Goal: Transaction & Acquisition: Purchase product/service

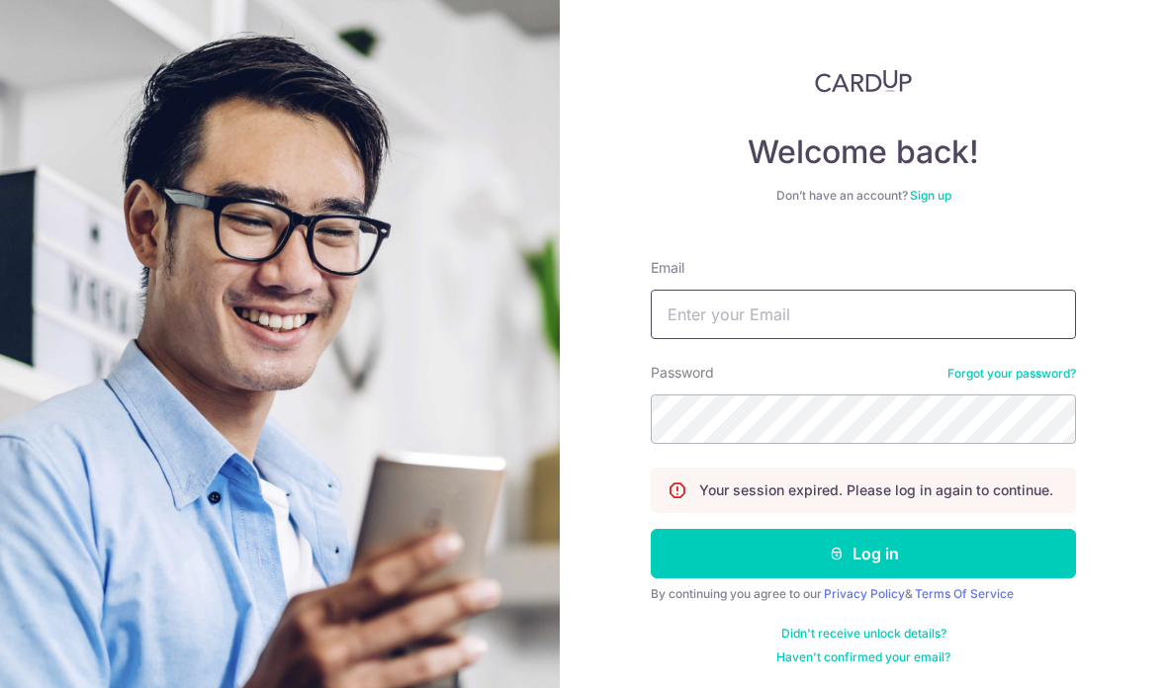
click at [980, 321] on input "Email" at bounding box center [863, 314] width 425 height 49
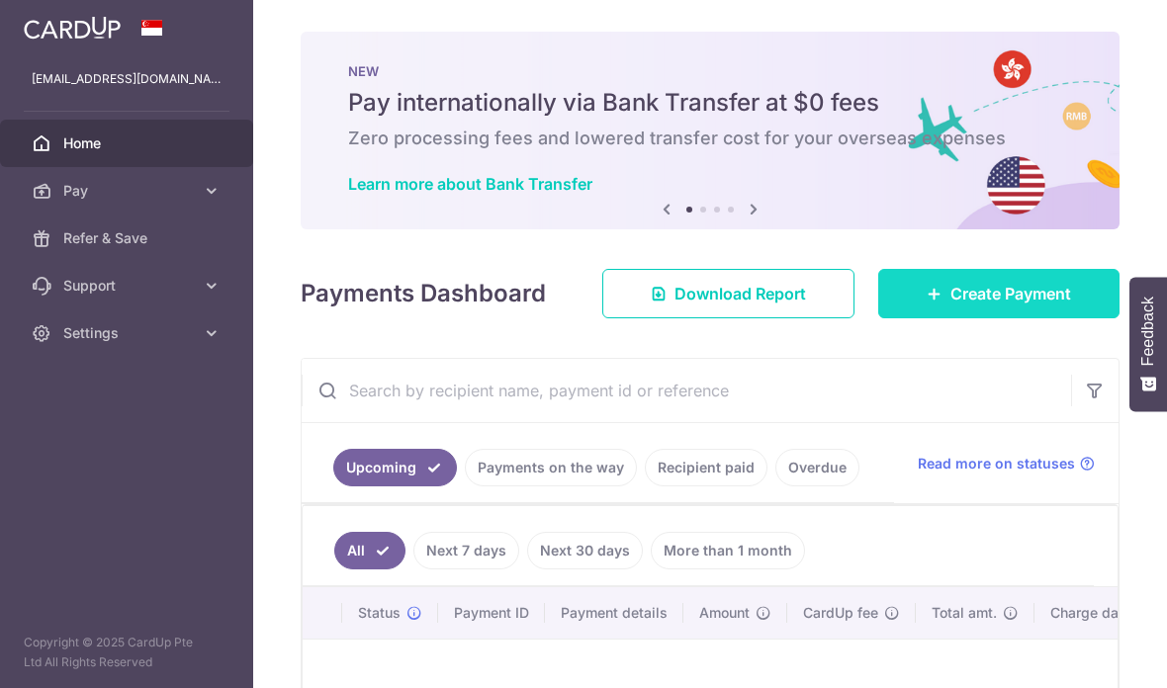
click at [1045, 306] on span "Create Payment" at bounding box center [1011, 294] width 121 height 24
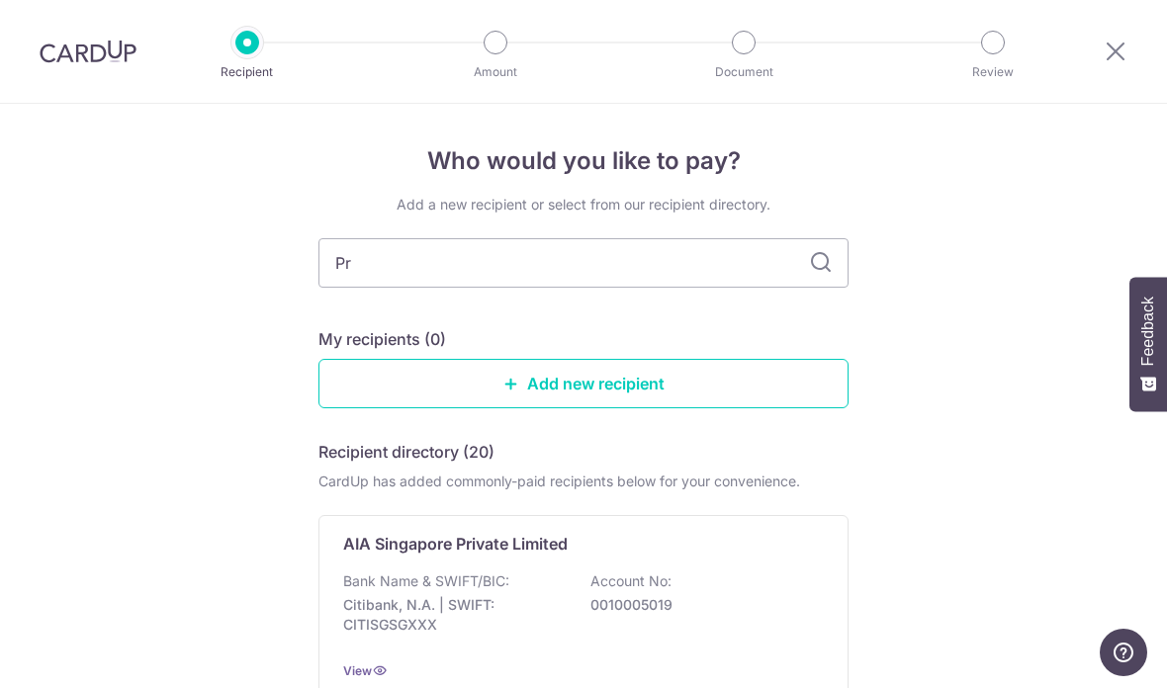
type input "Pru"
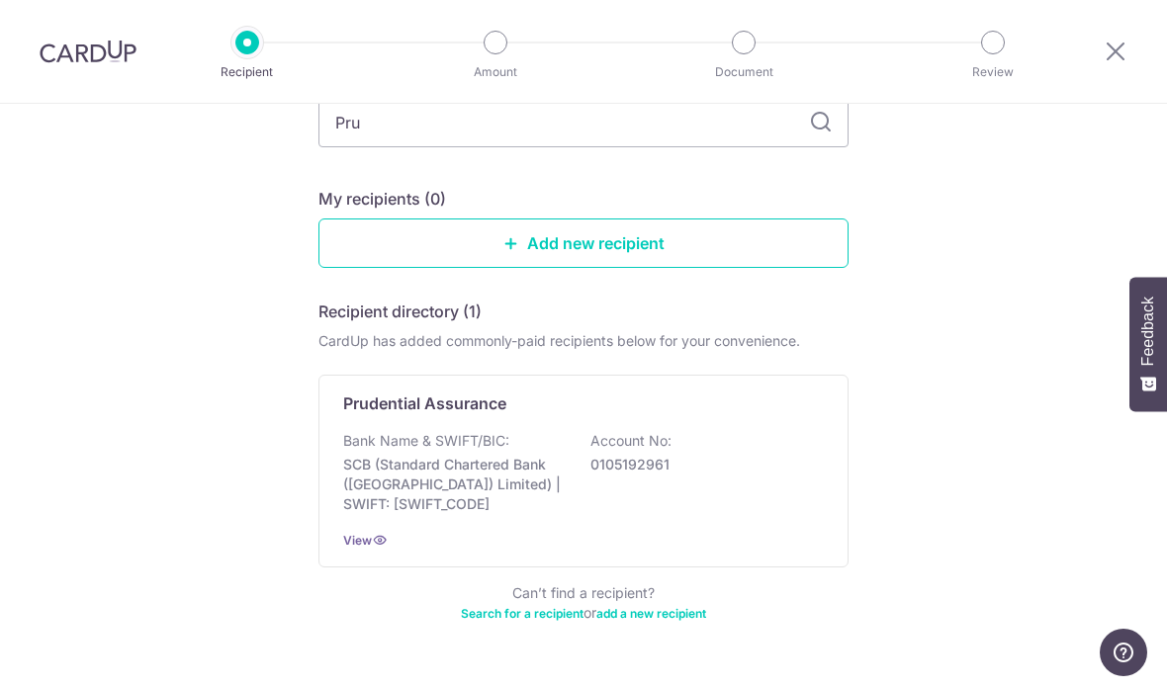
scroll to position [124, 0]
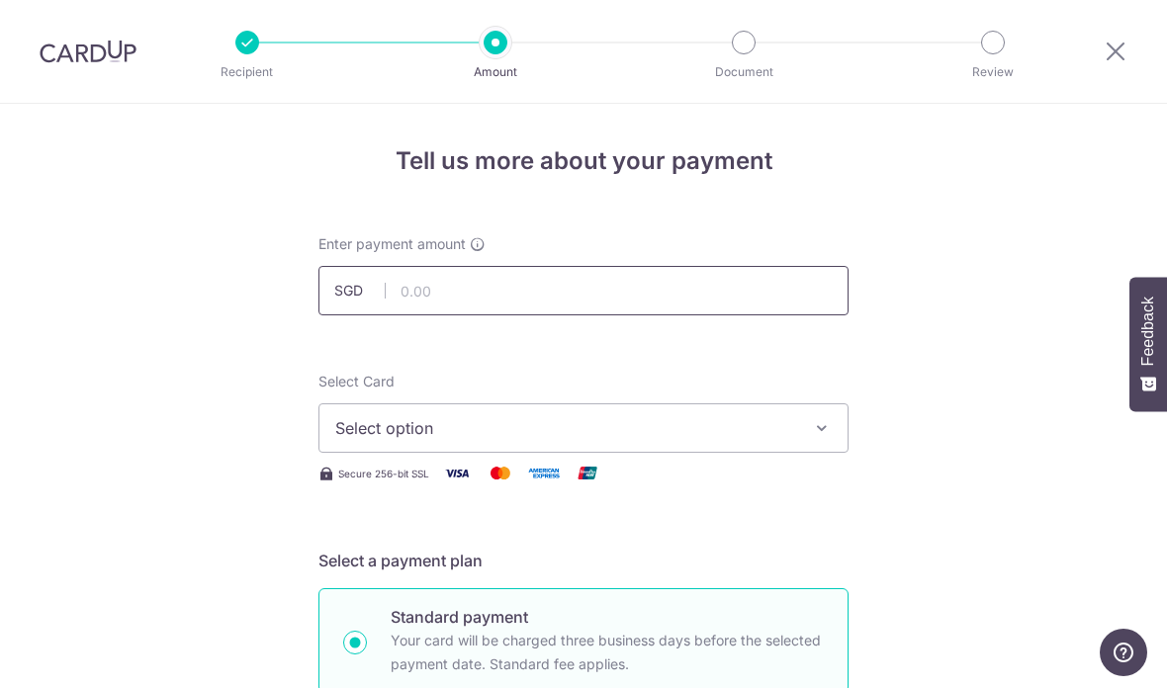
click at [413, 301] on input "text" at bounding box center [584, 290] width 530 height 49
click at [709, 298] on input "text" at bounding box center [584, 290] width 530 height 49
click at [626, 440] on span "Select option" at bounding box center [565, 428] width 461 height 24
type input "935.20"
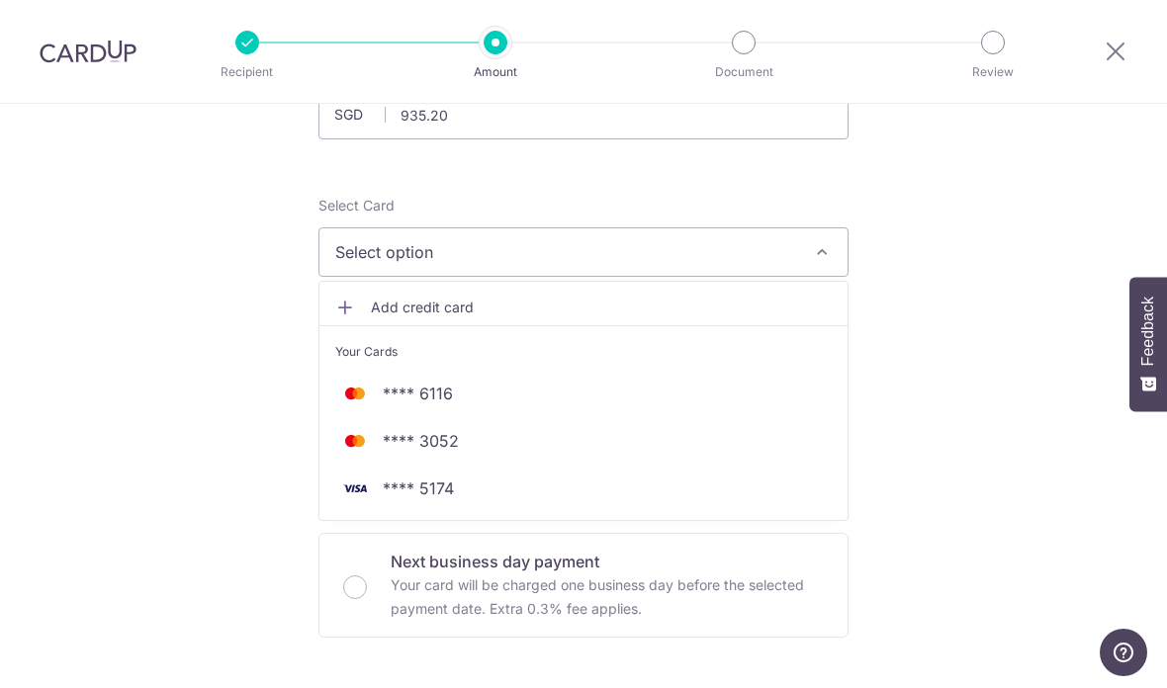
scroll to position [177, 0]
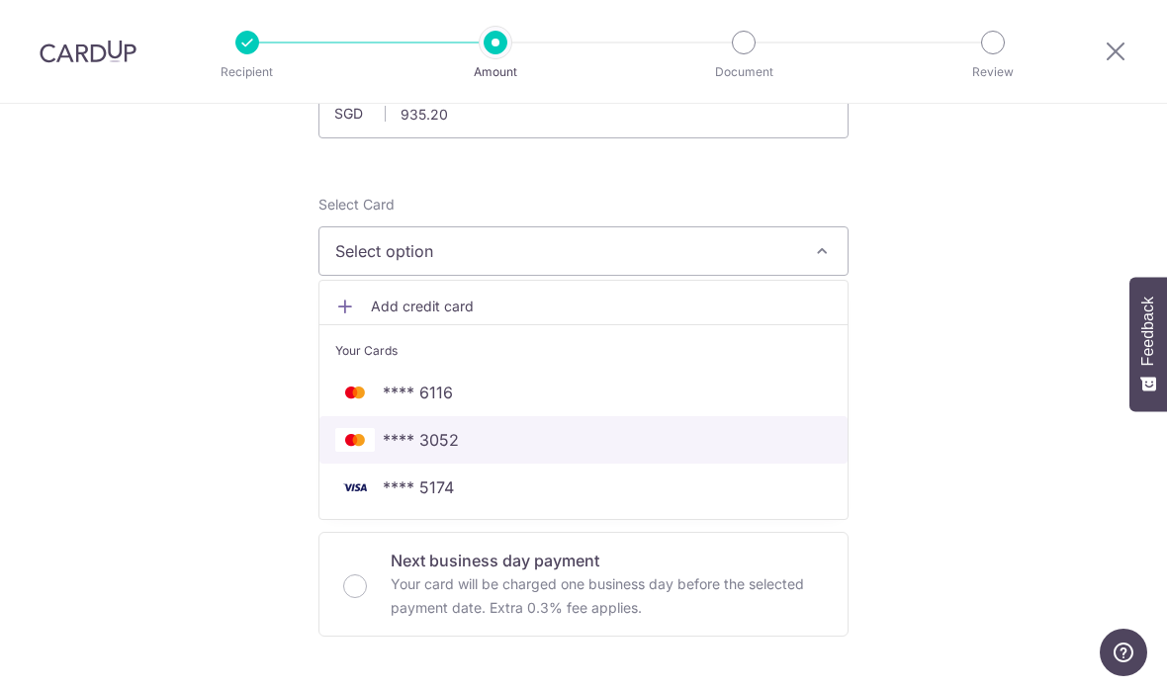
click at [723, 452] on span "**** 3052" at bounding box center [583, 440] width 497 height 24
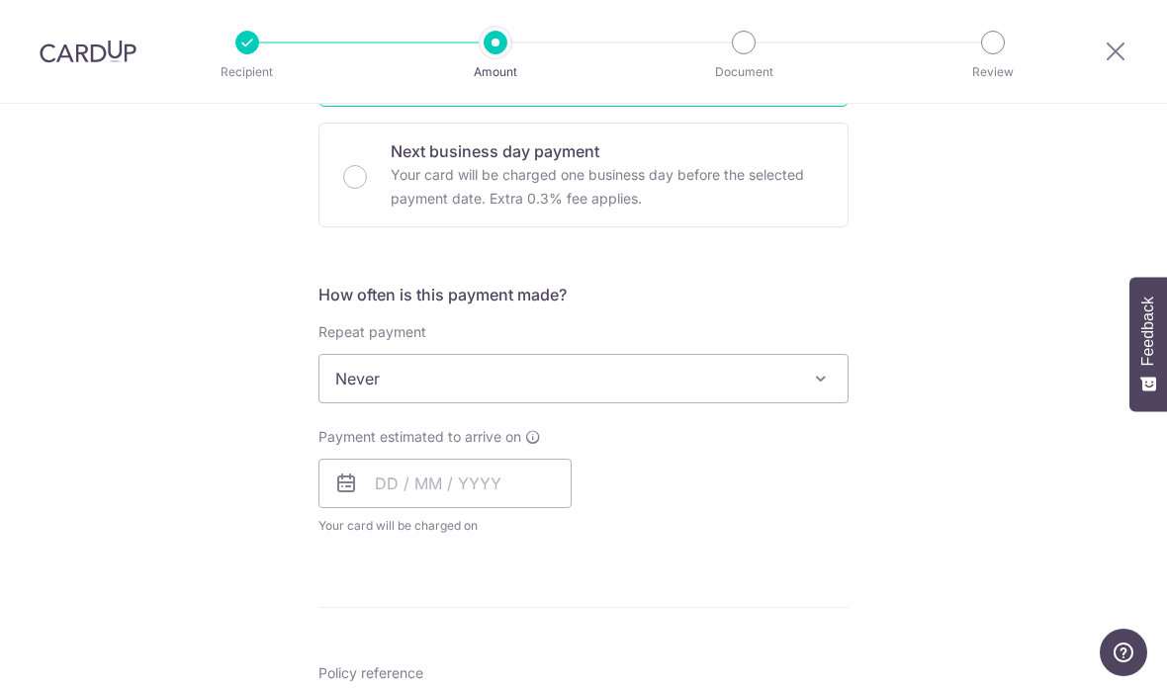
scroll to position [553, 0]
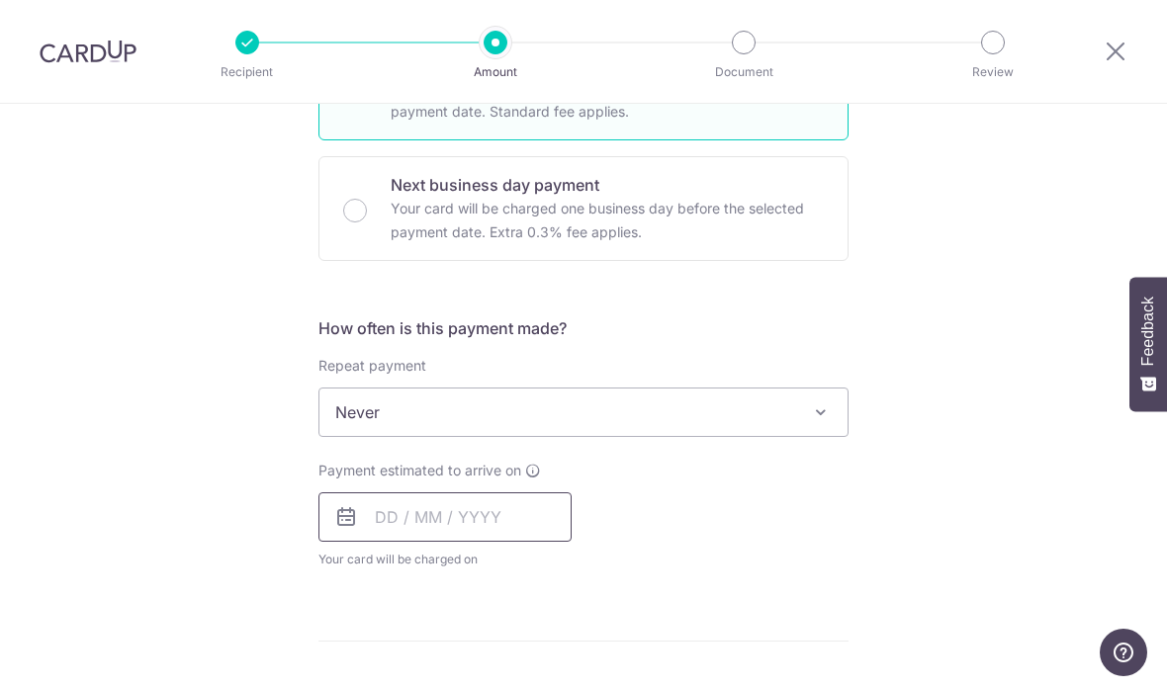
click at [546, 521] on input "text" at bounding box center [445, 517] width 253 height 49
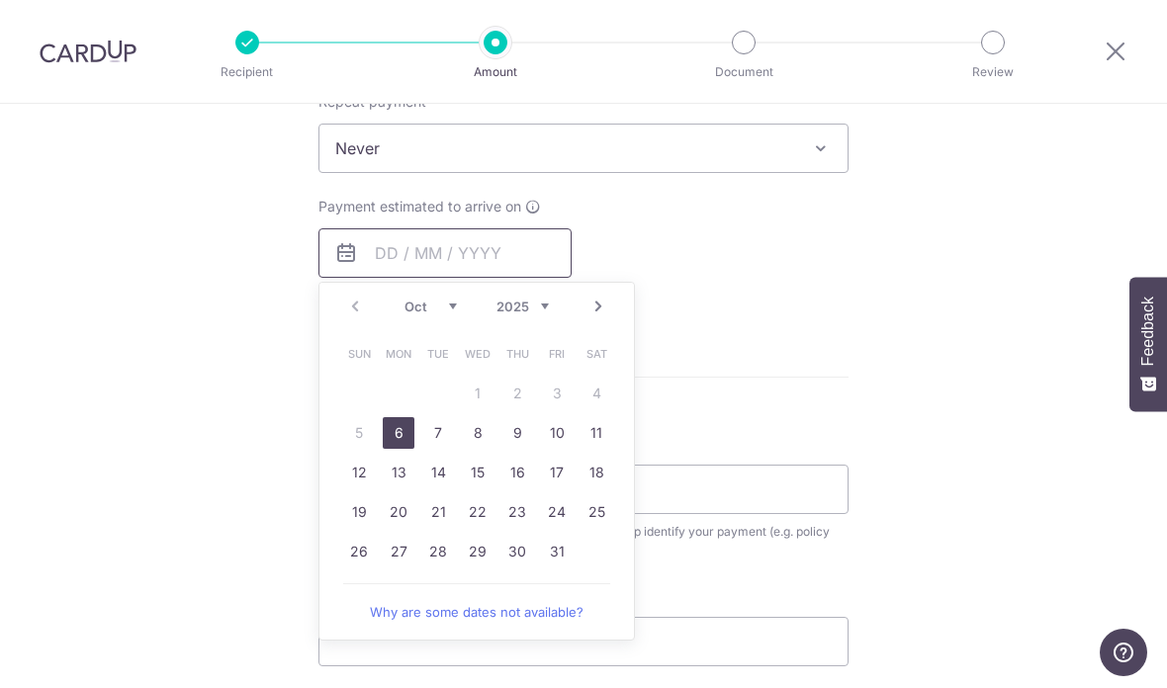
scroll to position [820, 0]
click at [603, 310] on link "Next" at bounding box center [599, 304] width 24 height 24
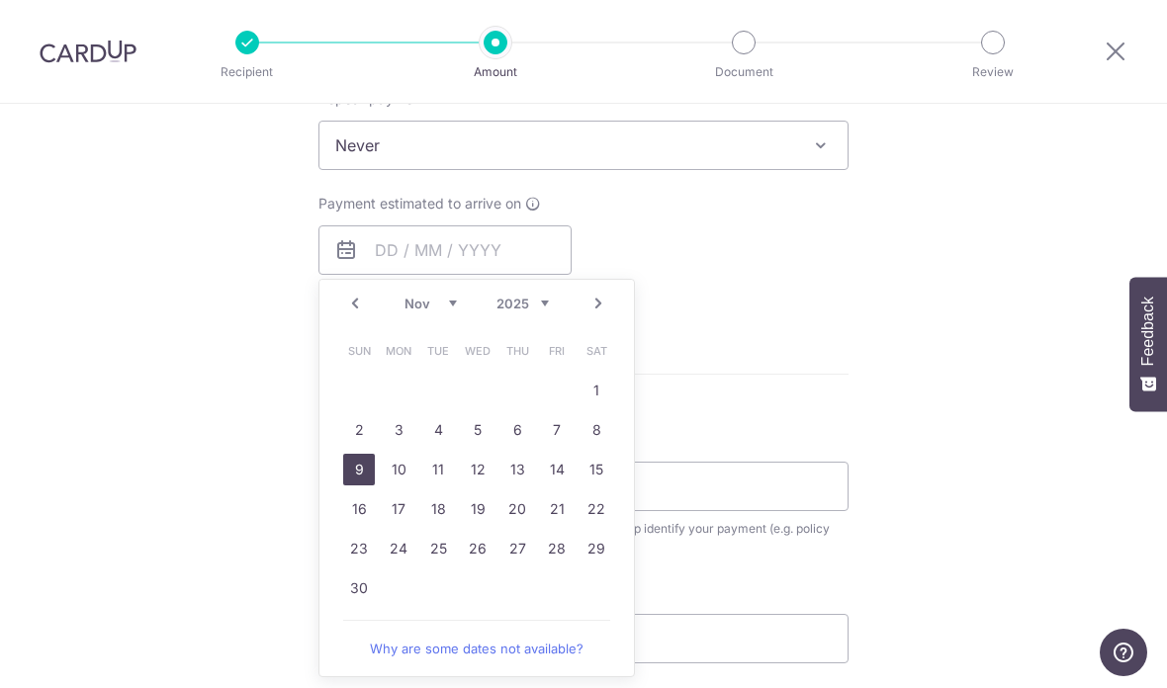
click at [354, 473] on link "9" at bounding box center [359, 470] width 32 height 32
type input "[DATE]"
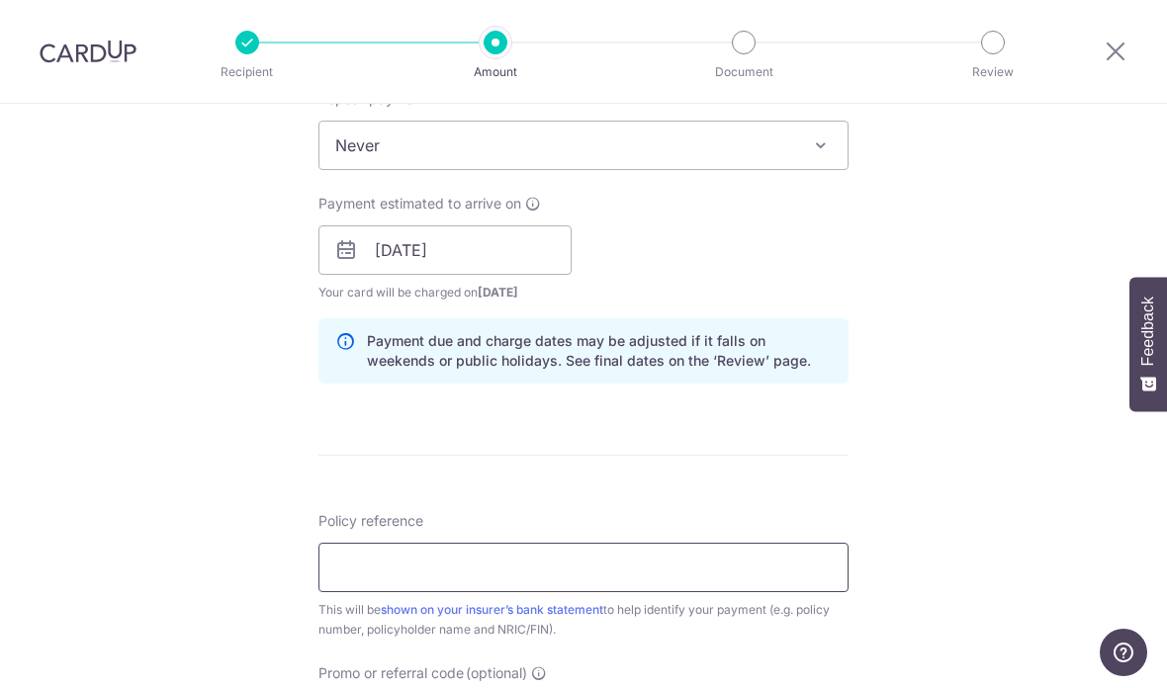
click at [762, 569] on input "Policy reference" at bounding box center [584, 567] width 530 height 49
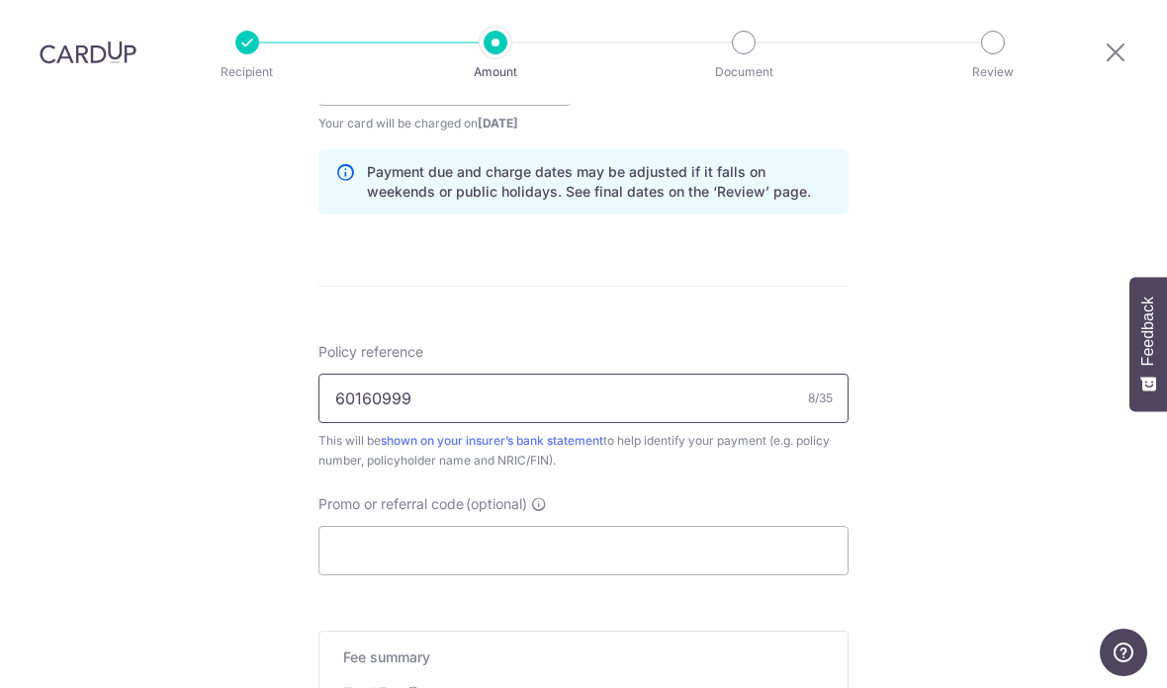
scroll to position [1083, 0]
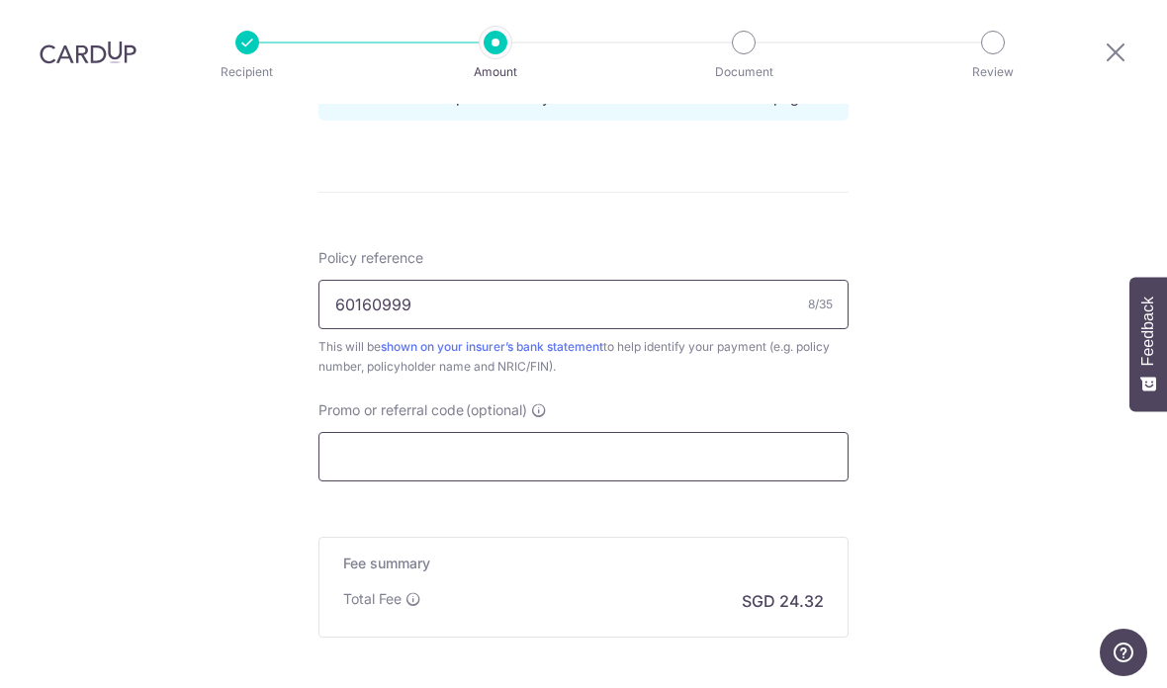
type input "60160999"
click at [817, 432] on input "Promo or referral code (optional)" at bounding box center [584, 456] width 530 height 49
click at [627, 432] on input "Promo or referral code (optional)" at bounding box center [584, 456] width 530 height 49
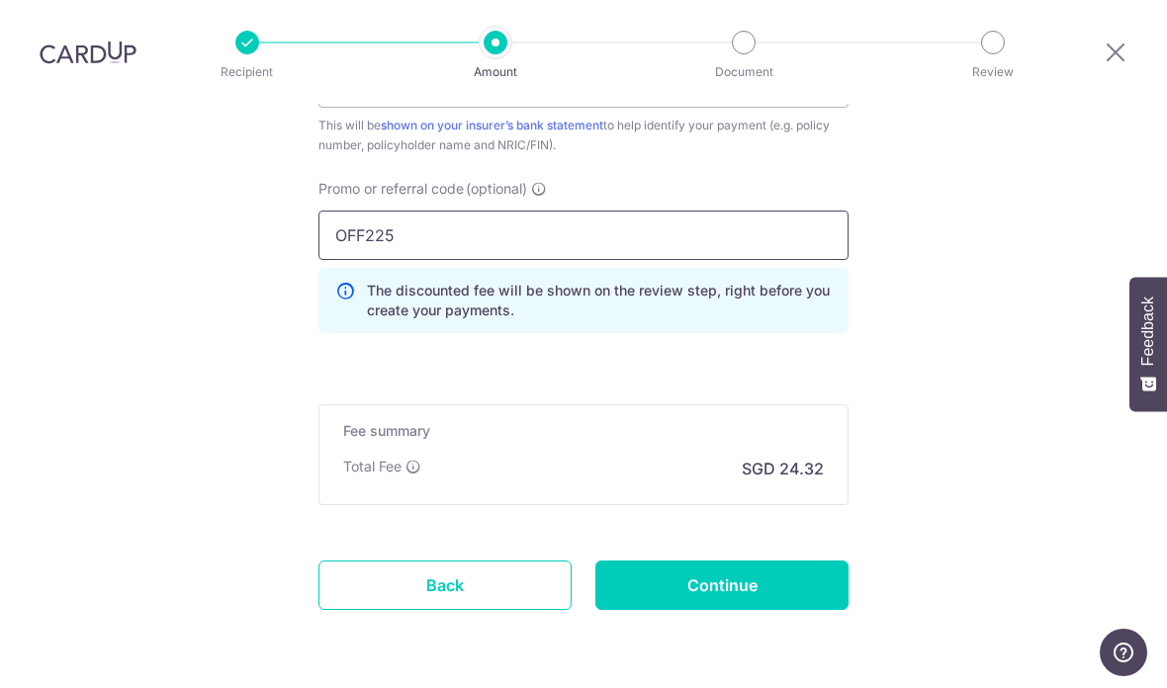
scroll to position [1304, 0]
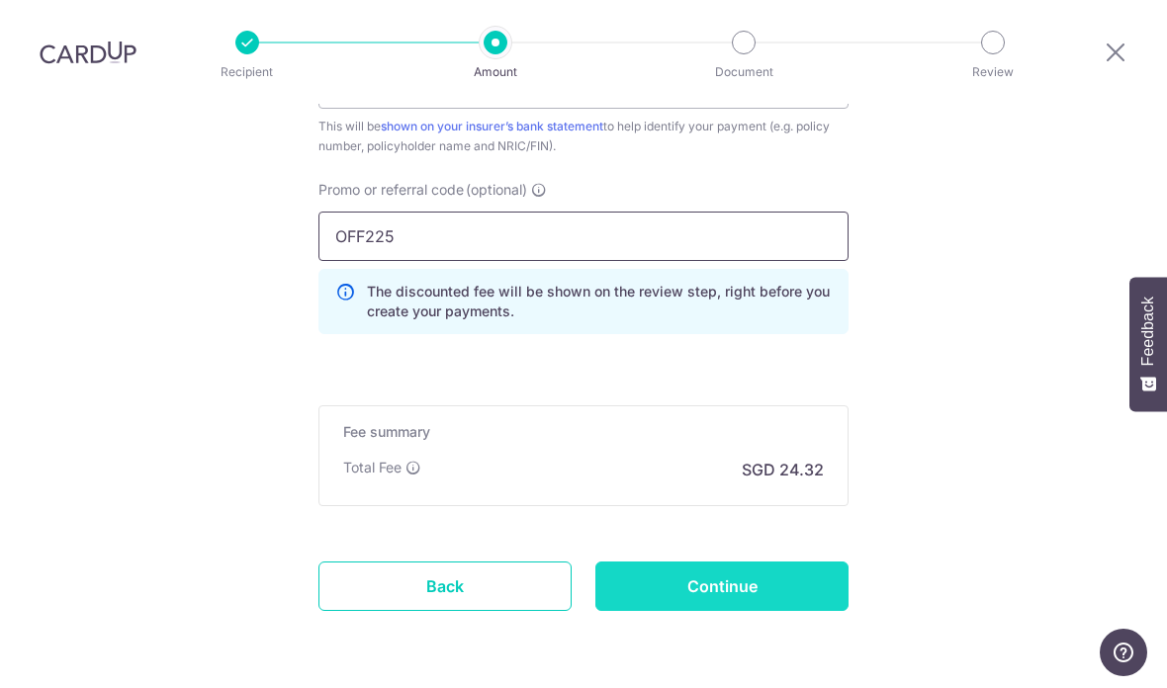
type input "OFF225"
click at [814, 562] on input "Continue" at bounding box center [721, 586] width 253 height 49
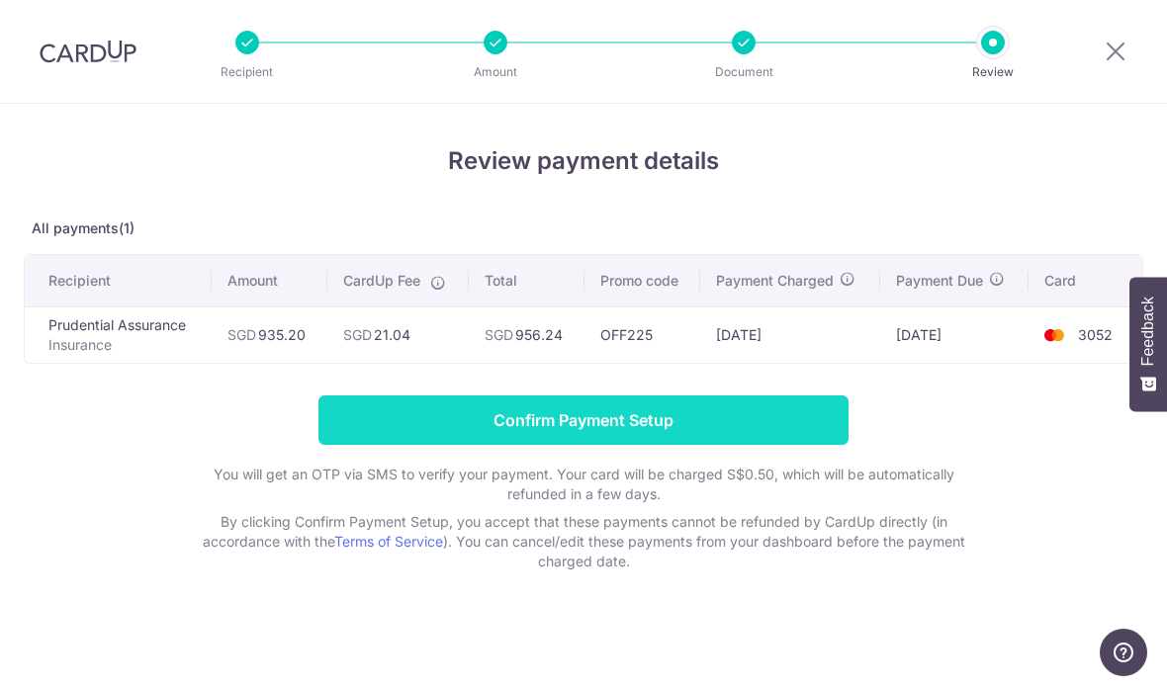
click at [825, 432] on input "Confirm Payment Setup" at bounding box center [584, 420] width 530 height 49
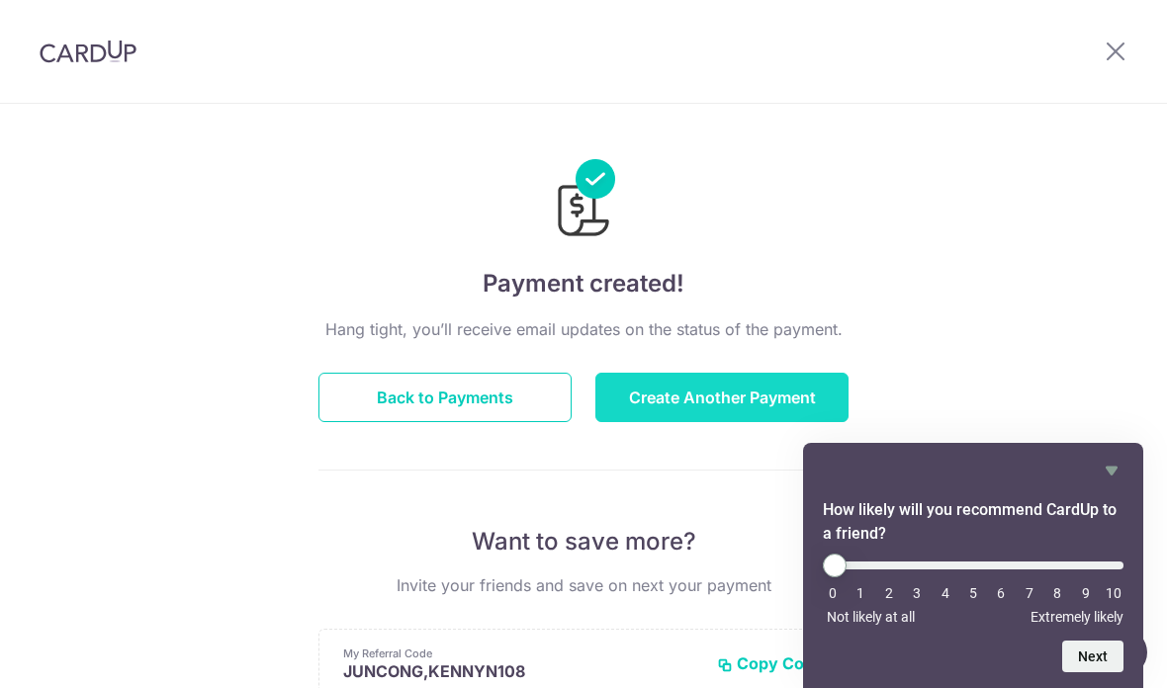
click at [655, 404] on button "Create Another Payment" at bounding box center [721, 397] width 253 height 49
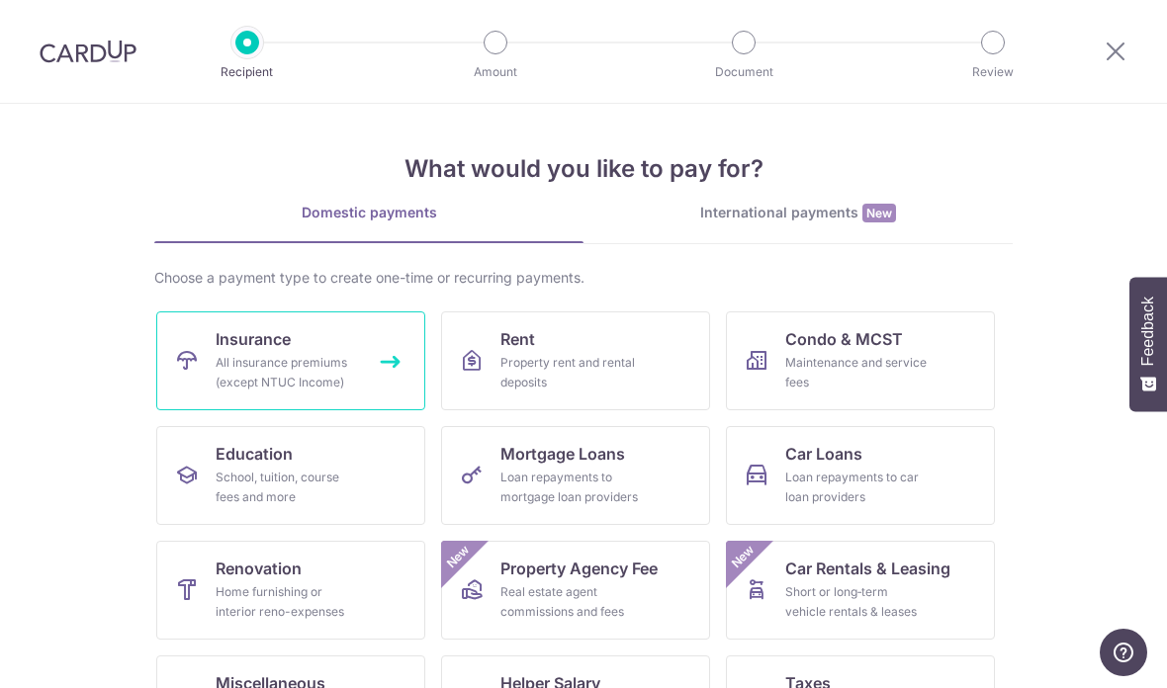
click at [282, 365] on div "All insurance premiums (except NTUC Income)" at bounding box center [287, 373] width 142 height 40
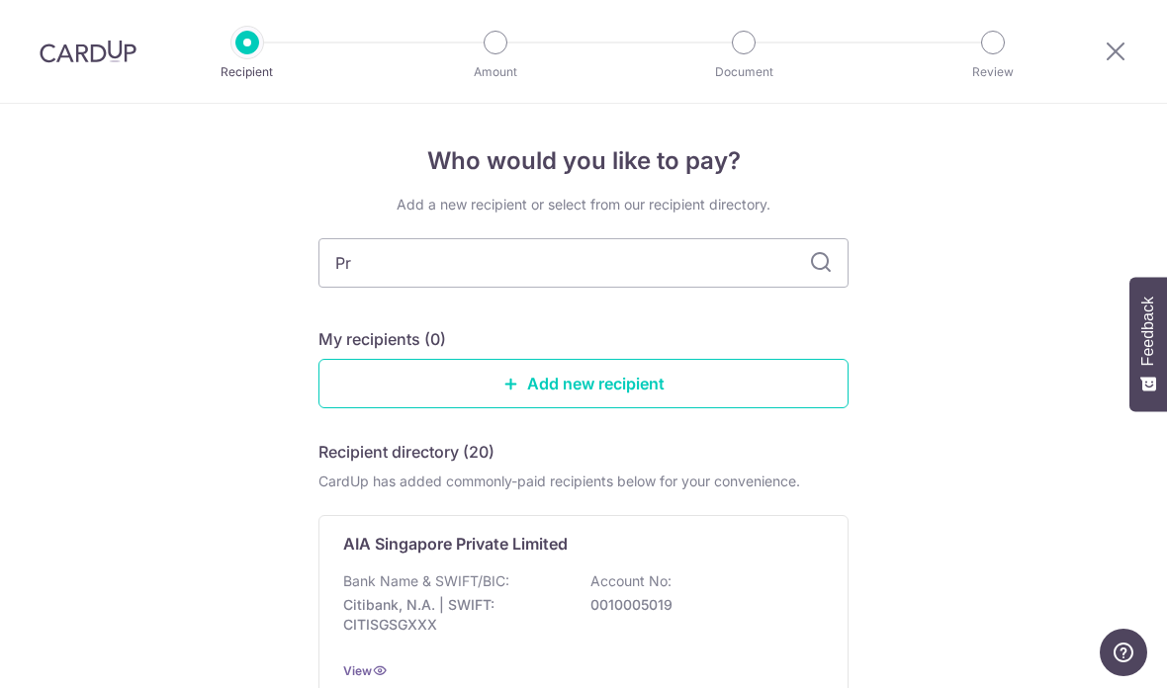
type input "Pru"
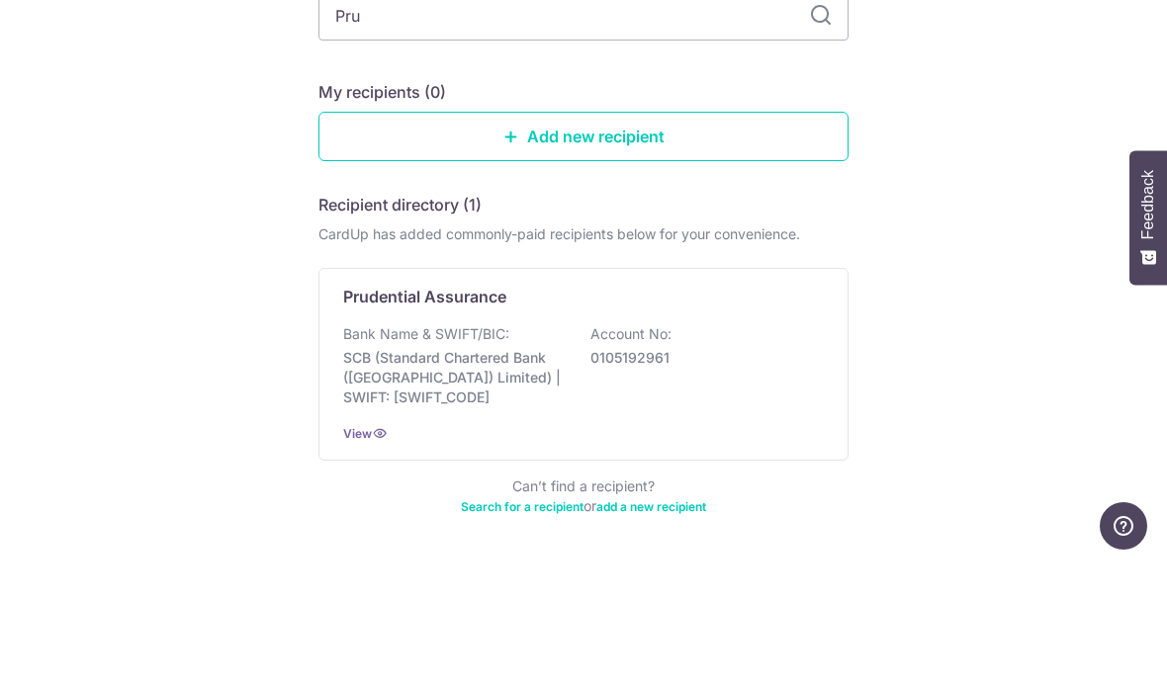
scroll to position [32, 0]
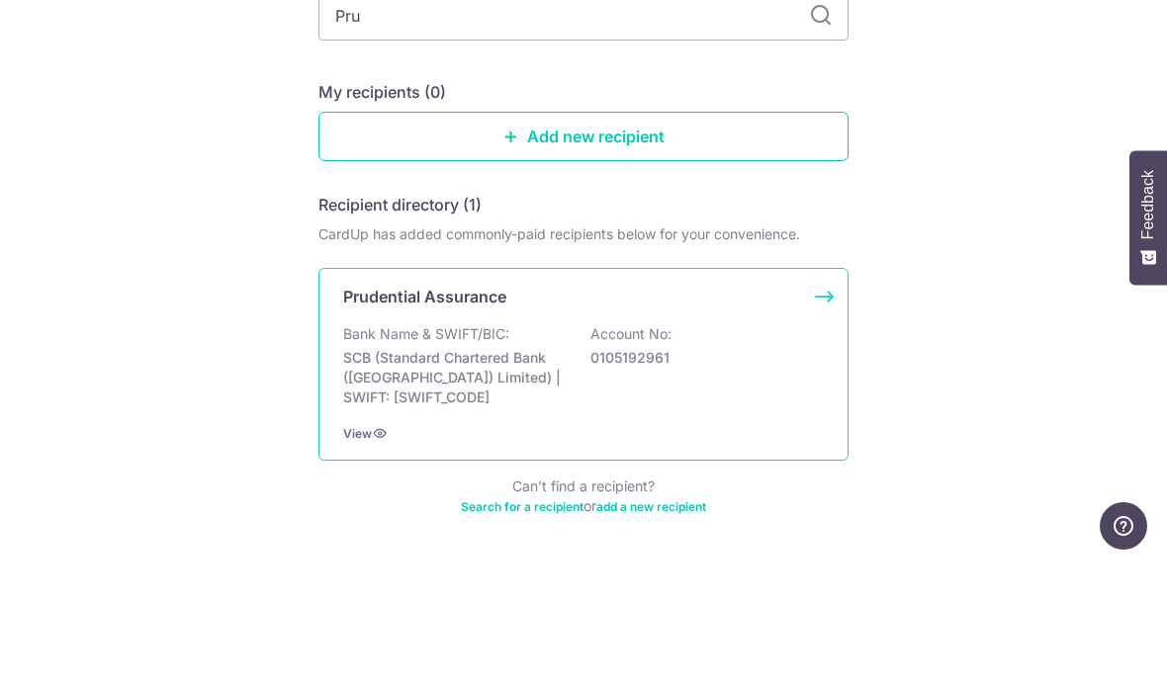
click at [402, 451] on div "Bank Name & SWIFT/BIC: SCB (Standard Chartered Bank (Singapore) Limited) | SWIF…" at bounding box center [583, 492] width 481 height 83
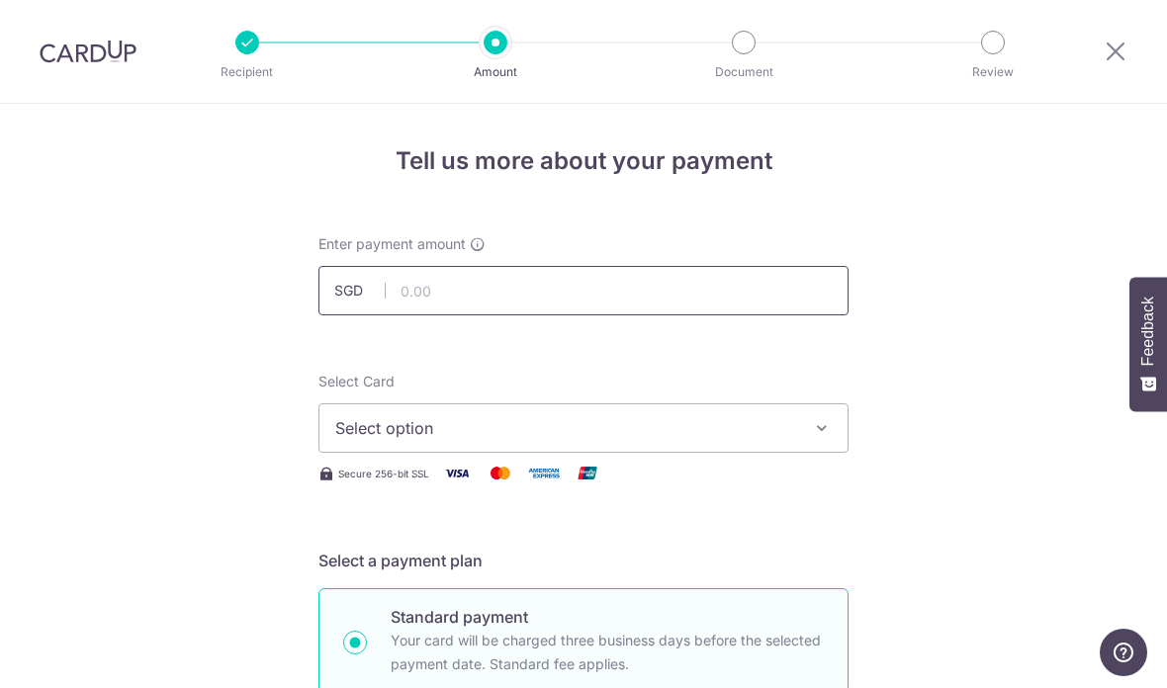
click at [460, 292] on input "text" at bounding box center [584, 290] width 530 height 49
click at [730, 438] on span "Select option" at bounding box center [565, 428] width 461 height 24
type input "172.00"
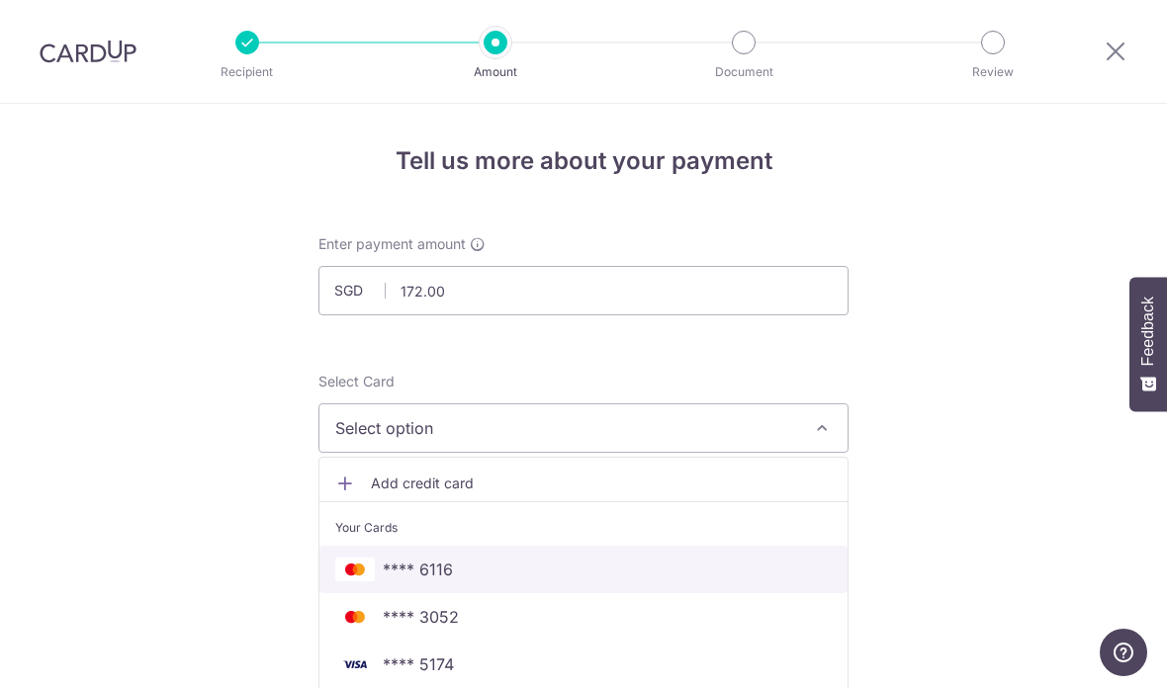
click at [653, 579] on span "**** 6116" at bounding box center [583, 570] width 497 height 24
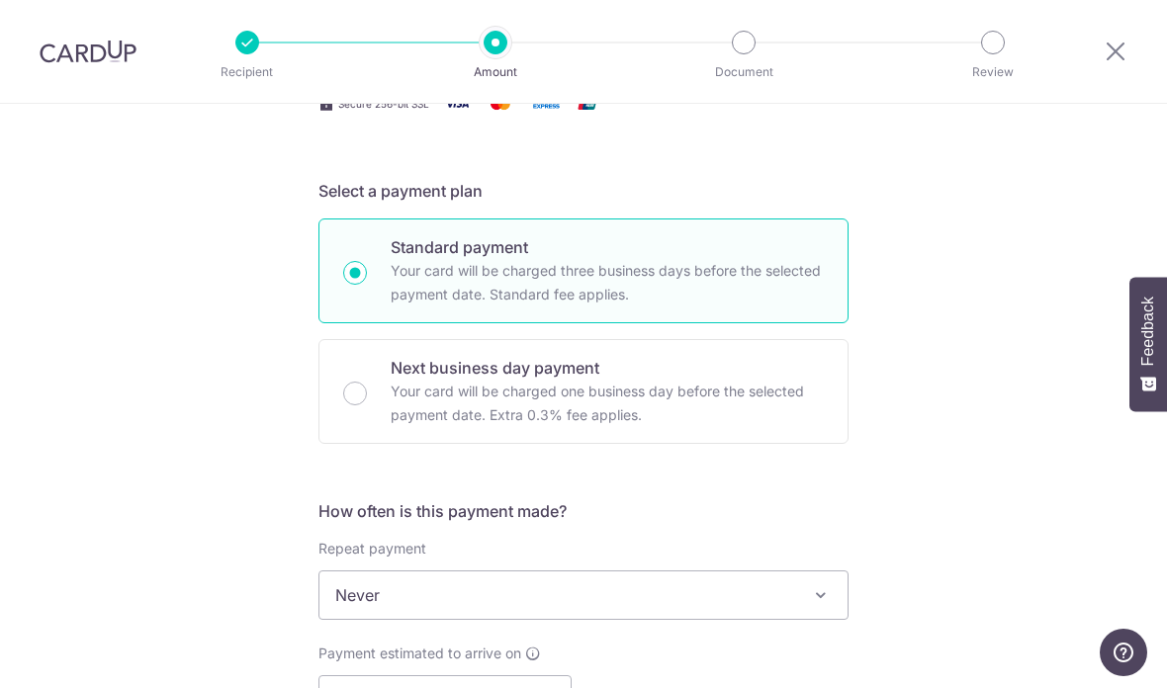
scroll to position [490, 0]
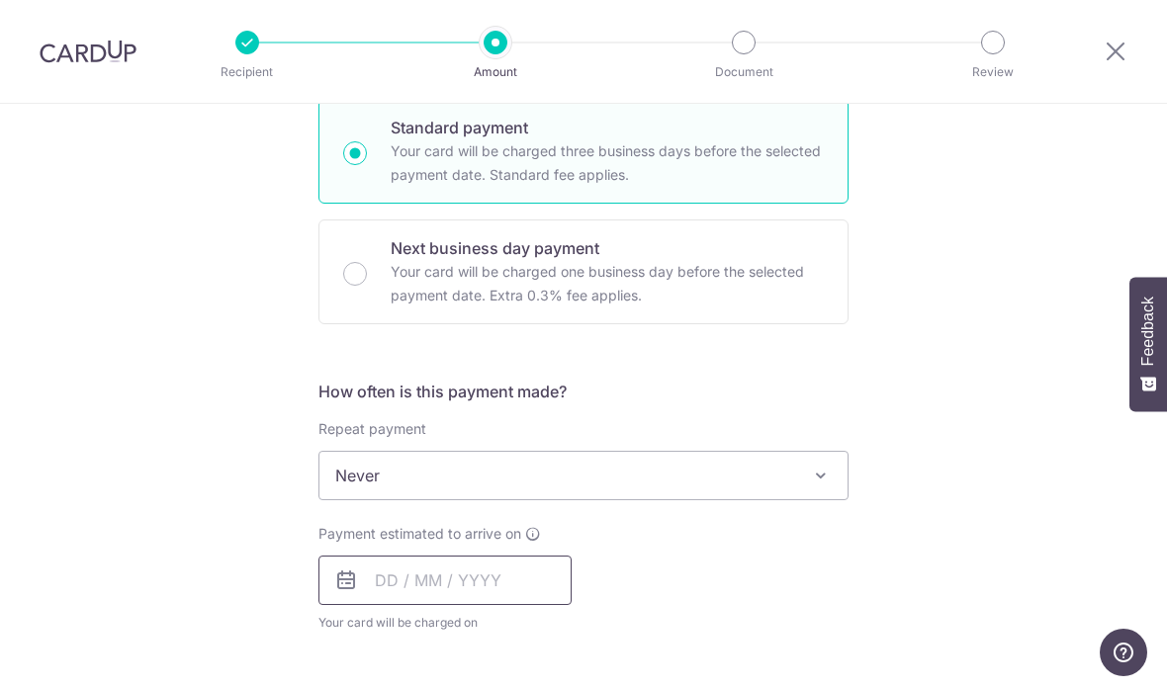
click at [522, 586] on input "text" at bounding box center [445, 580] width 253 height 49
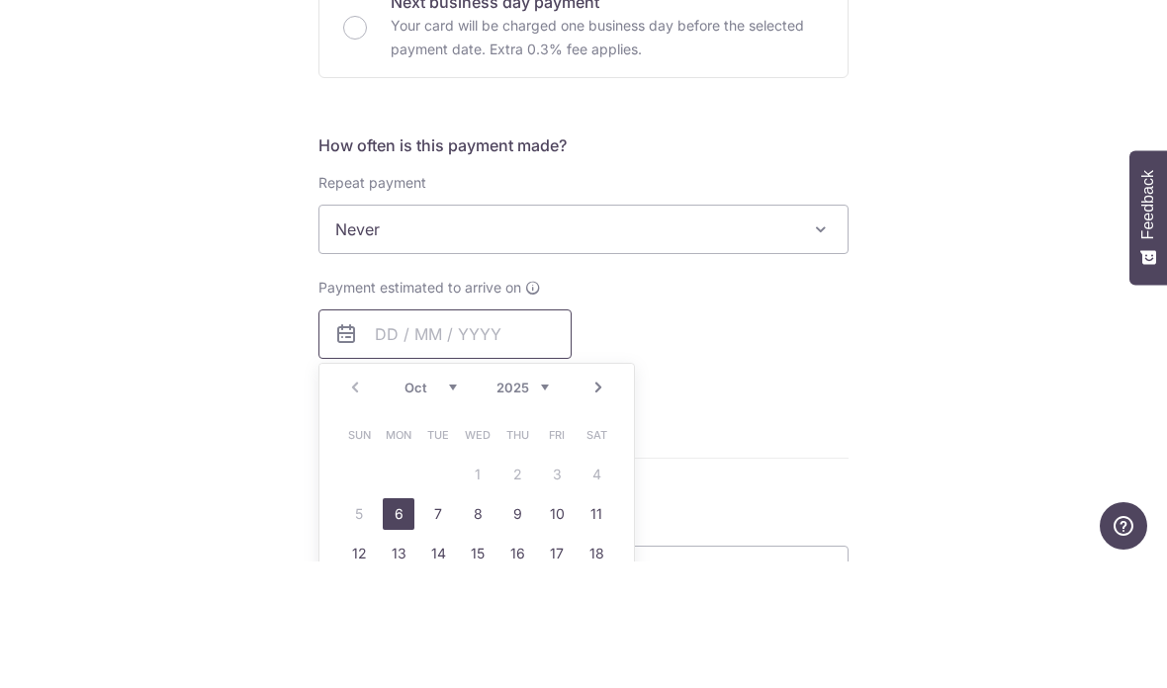
scroll to position [711, 0]
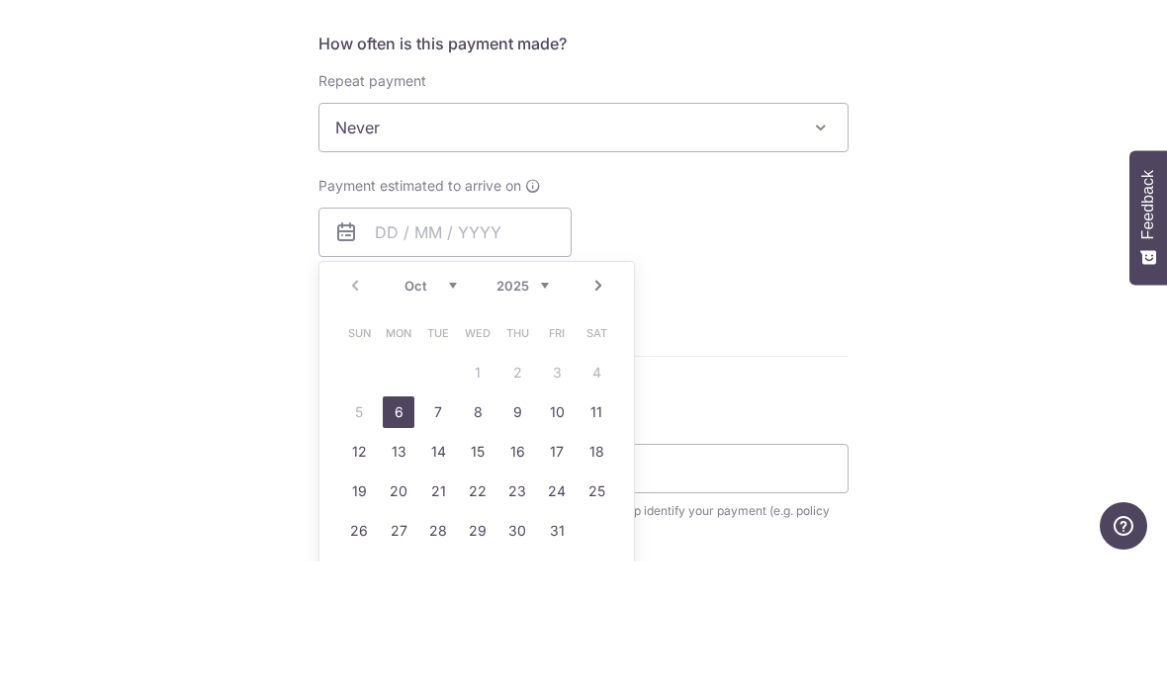
click at [599, 401] on link "Next" at bounding box center [599, 413] width 24 height 24
click at [366, 563] on link "9" at bounding box center [359, 579] width 32 height 32
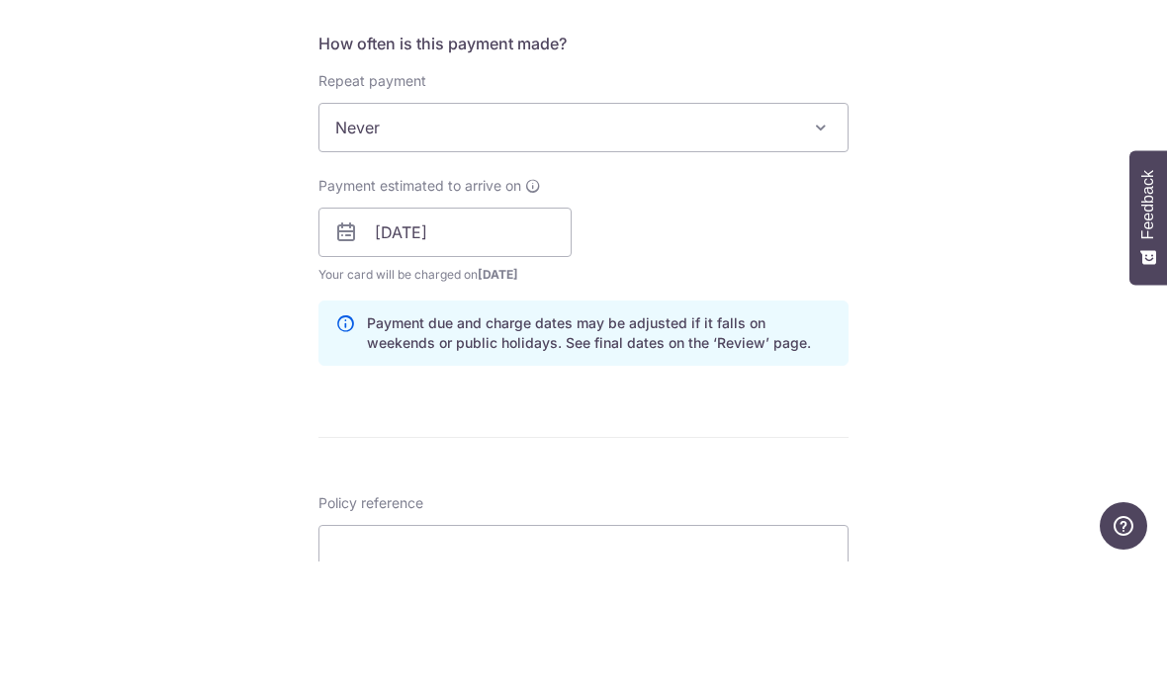
scroll to position [79, 0]
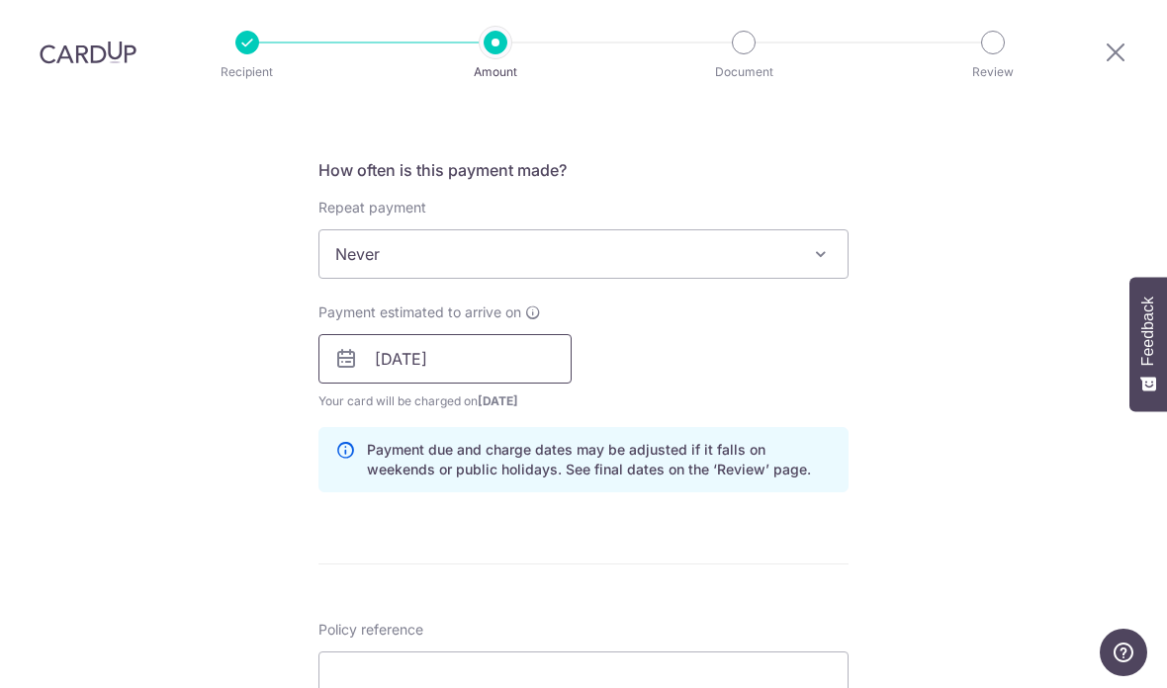
click at [527, 334] on input "09/11/2025" at bounding box center [445, 358] width 253 height 49
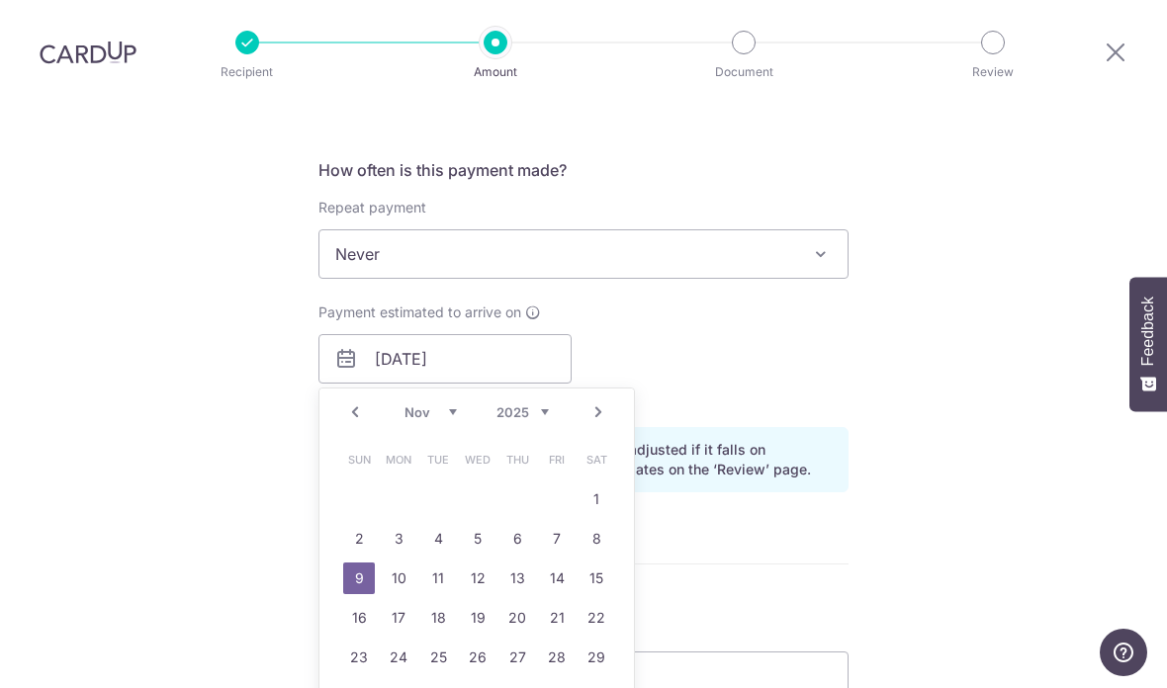
click at [600, 523] on link "8" at bounding box center [597, 539] width 32 height 32
type input "08/11/2025"
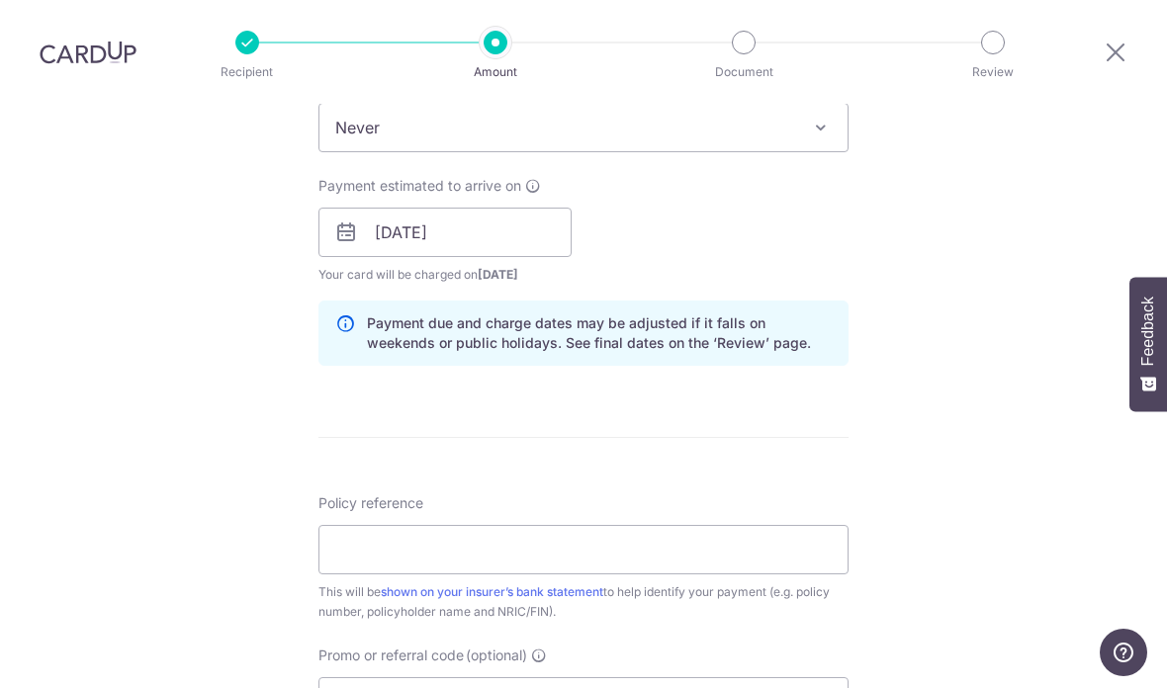
scroll to position [840, 0]
click at [737, 523] on input "Policy reference" at bounding box center [584, 547] width 530 height 49
click at [679, 523] on input "6016" at bounding box center [584, 547] width 530 height 49
click at [624, 523] on input "6016" at bounding box center [584, 547] width 530 height 49
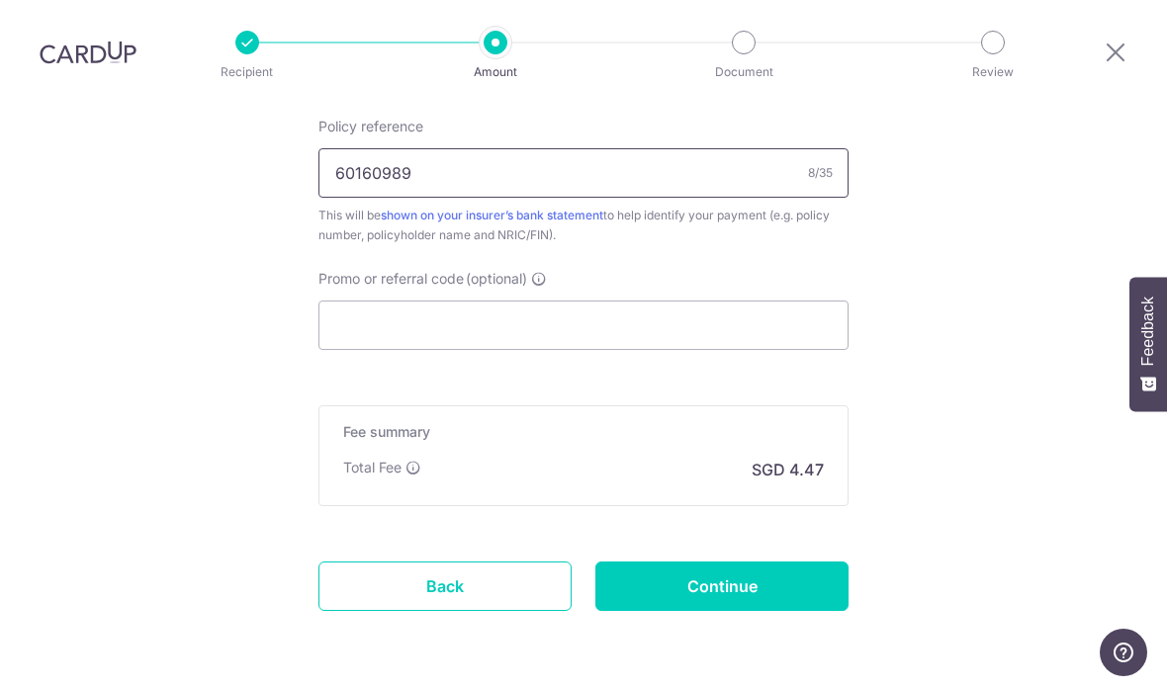
scroll to position [1215, 0]
type input "60160989"
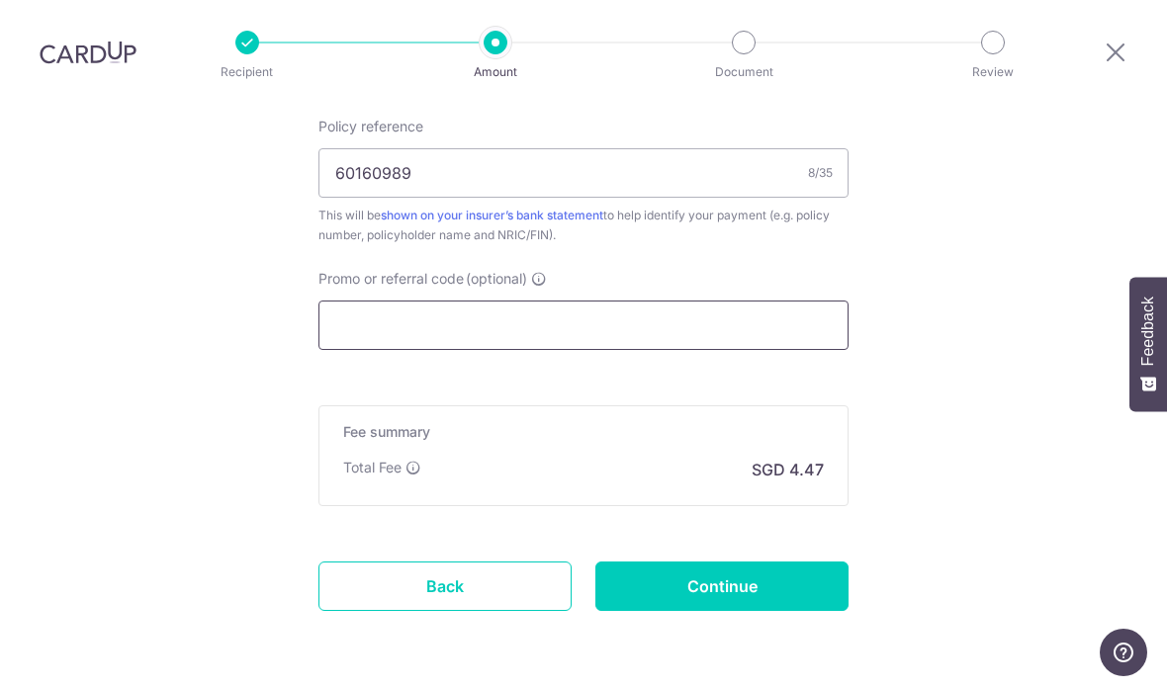
click at [757, 301] on input "Promo or referral code (optional)" at bounding box center [584, 325] width 530 height 49
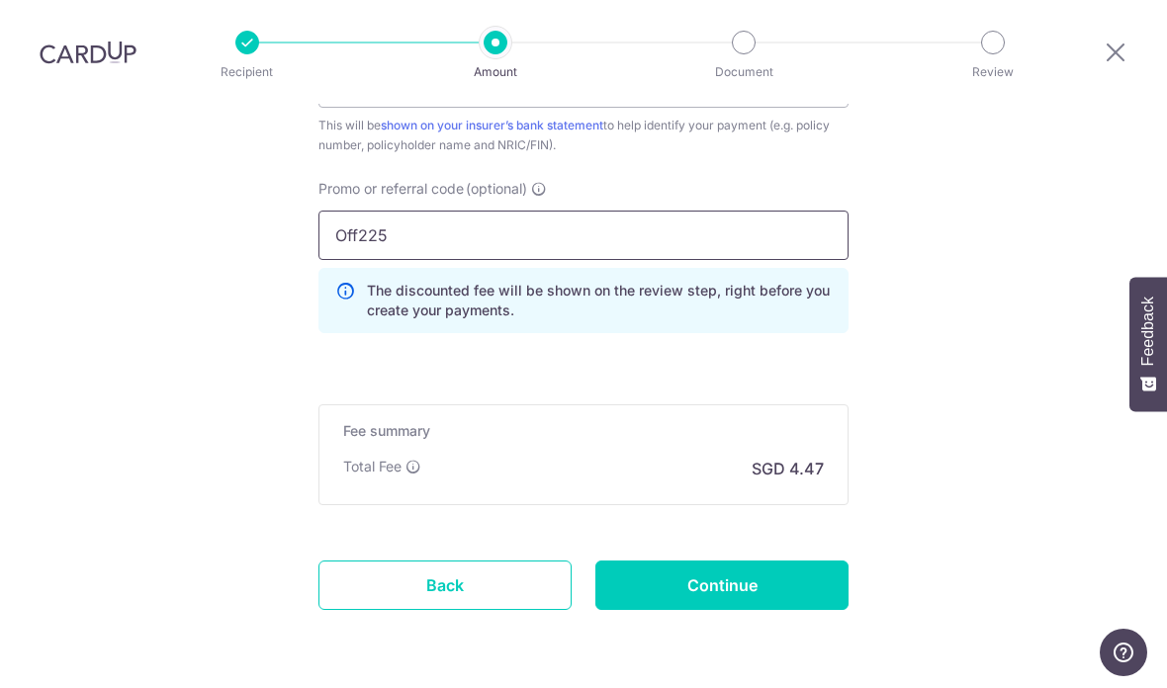
scroll to position [1304, 0]
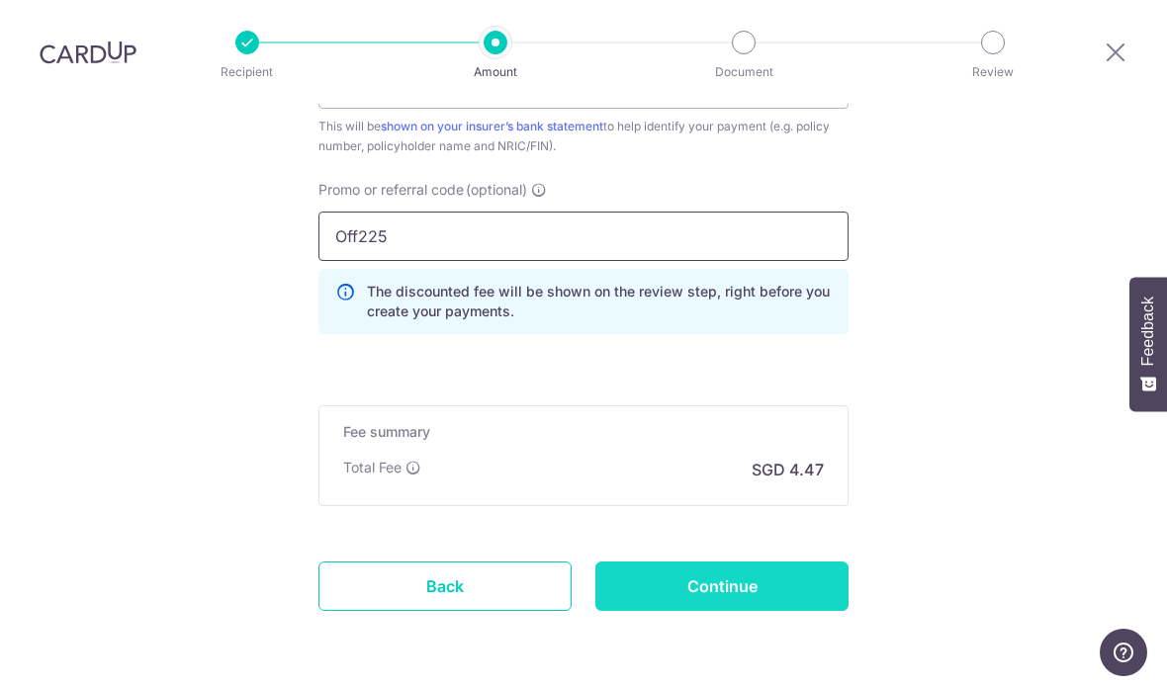
type input "Off225"
click at [772, 562] on input "Continue" at bounding box center [721, 586] width 253 height 49
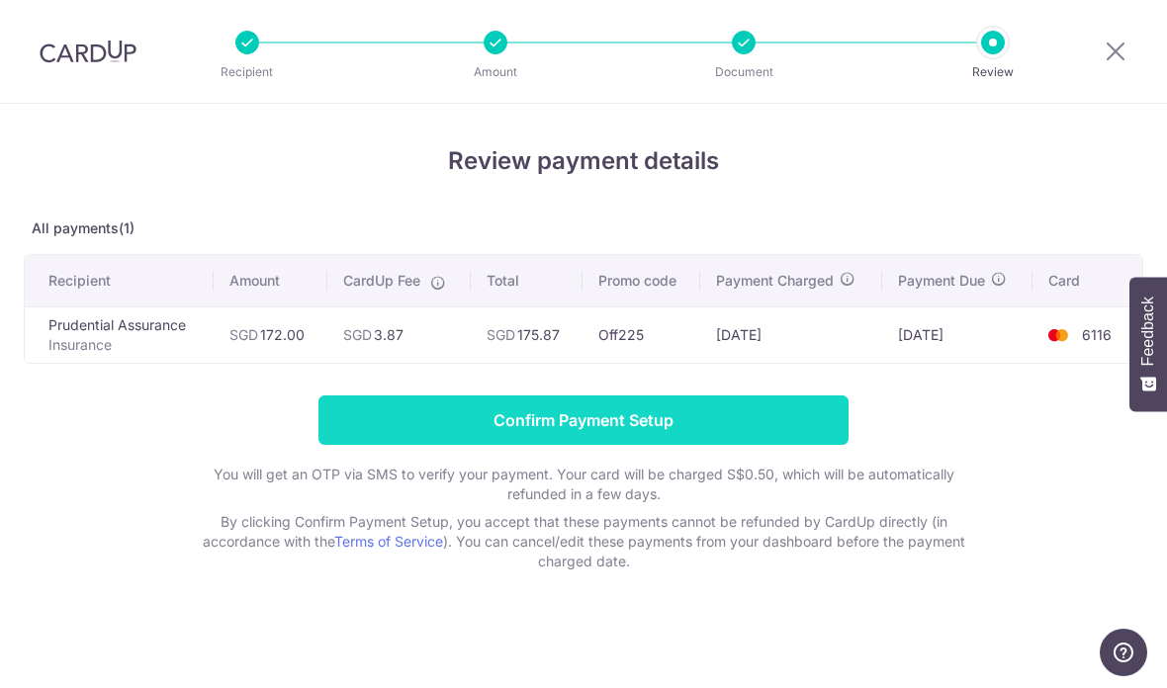
click at [396, 440] on input "Confirm Payment Setup" at bounding box center [584, 420] width 530 height 49
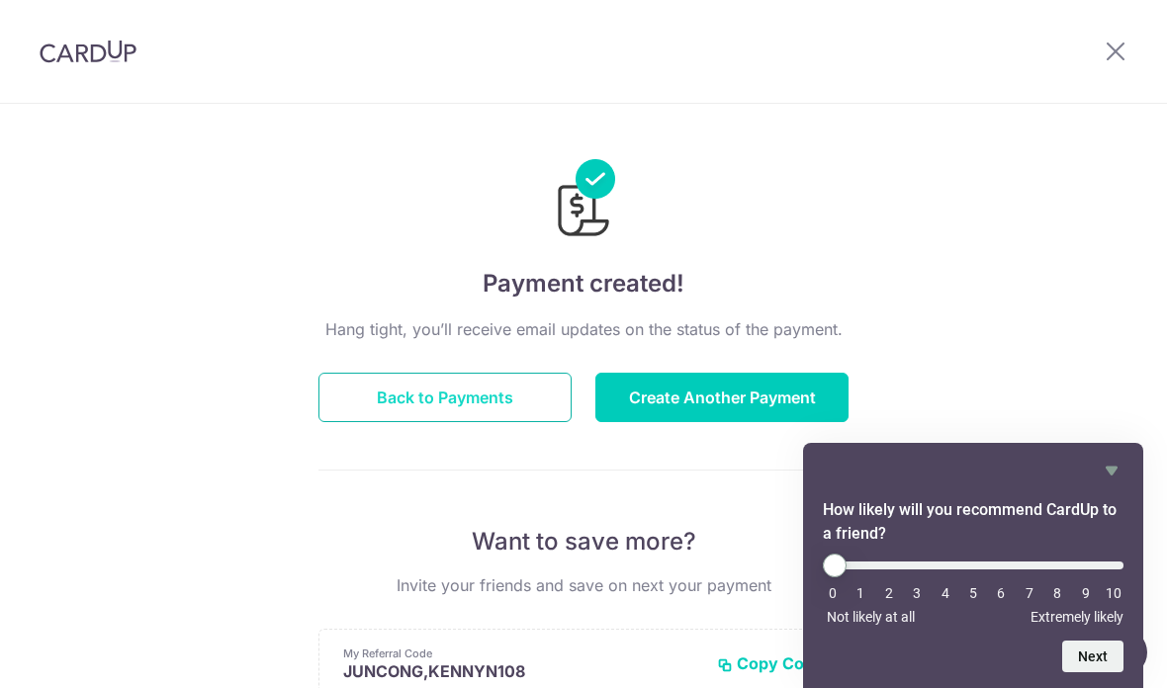
click at [425, 405] on button "Back to Payments" at bounding box center [445, 397] width 253 height 49
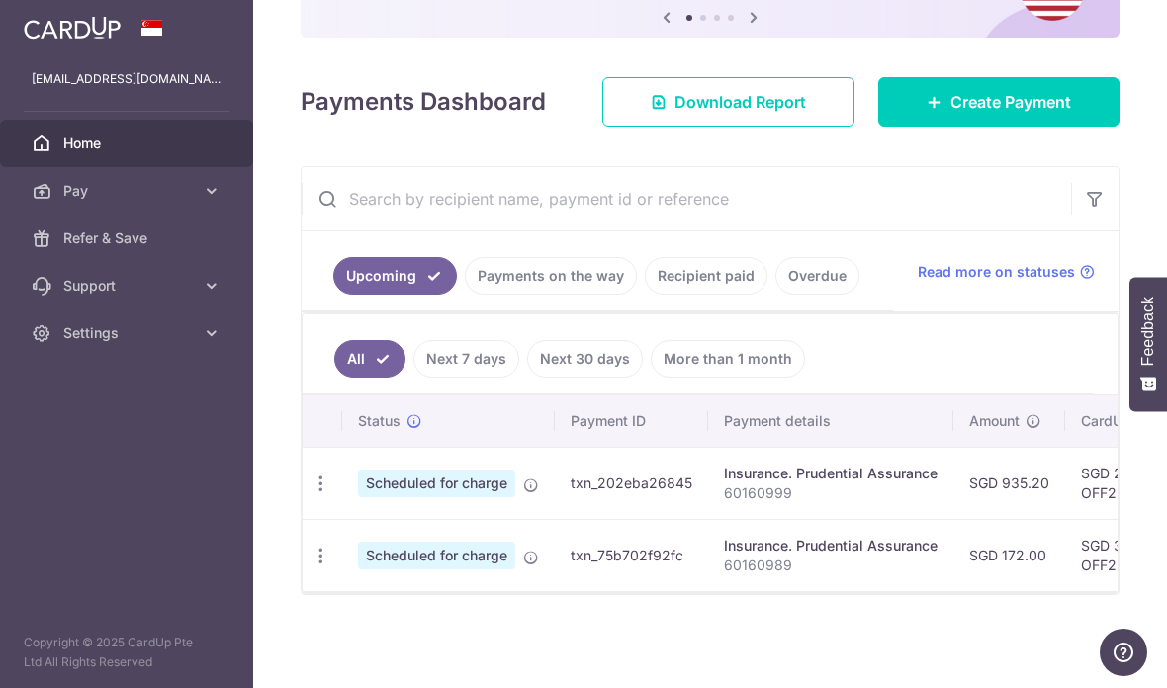
scroll to position [217, 0]
click at [465, 295] on link "Payments on the way" at bounding box center [551, 276] width 172 height 38
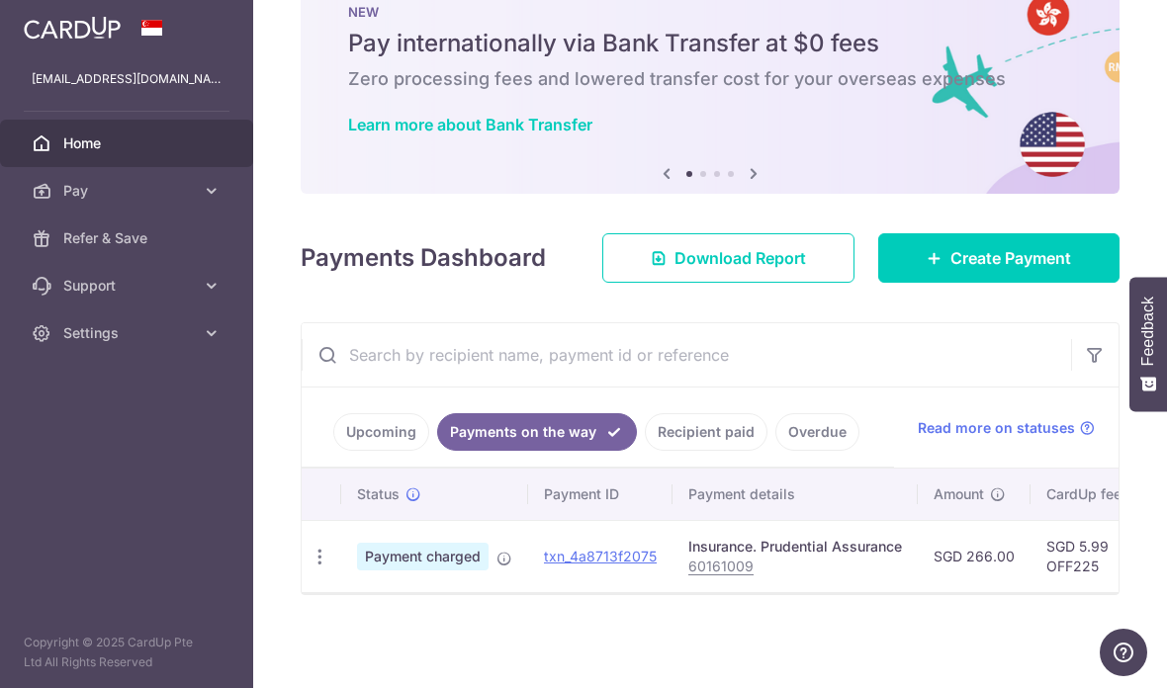
scroll to position [60, 0]
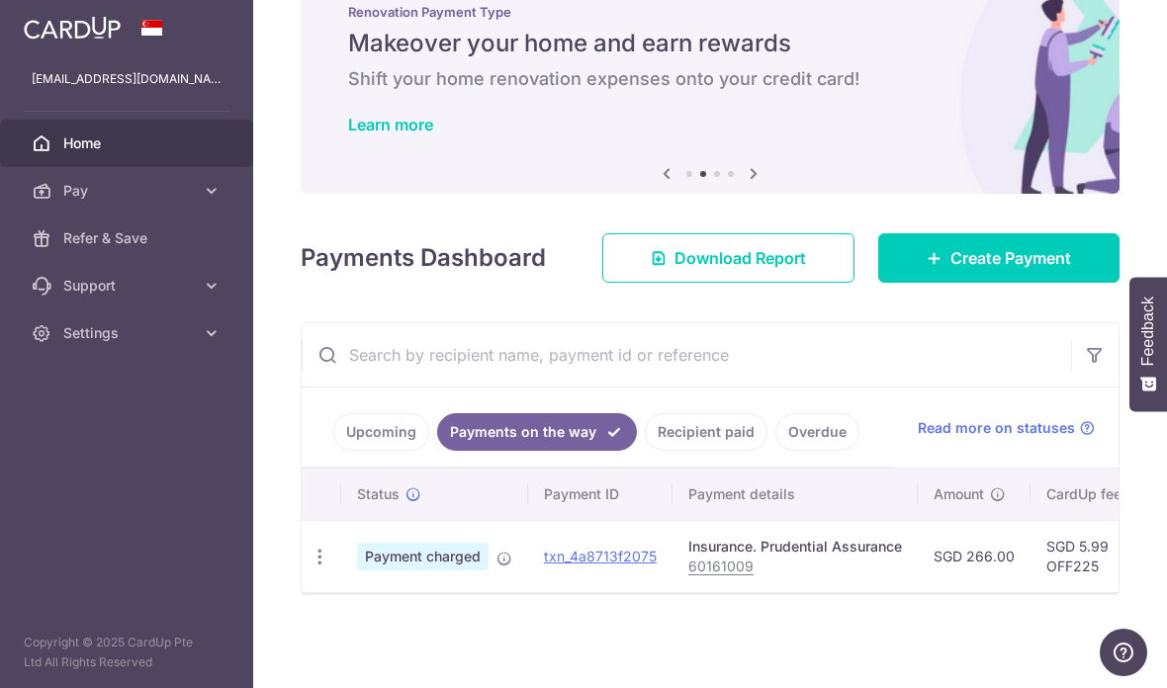
click at [645, 451] on link "Recipient paid" at bounding box center [706, 432] width 123 height 38
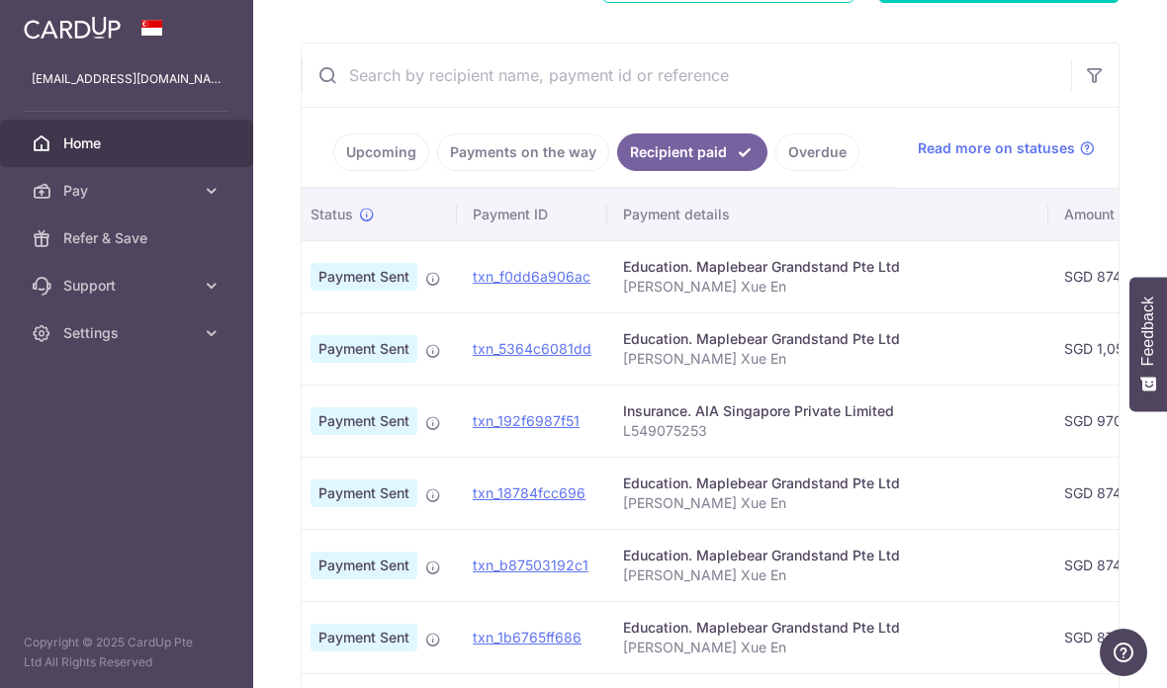
scroll to position [0, 36]
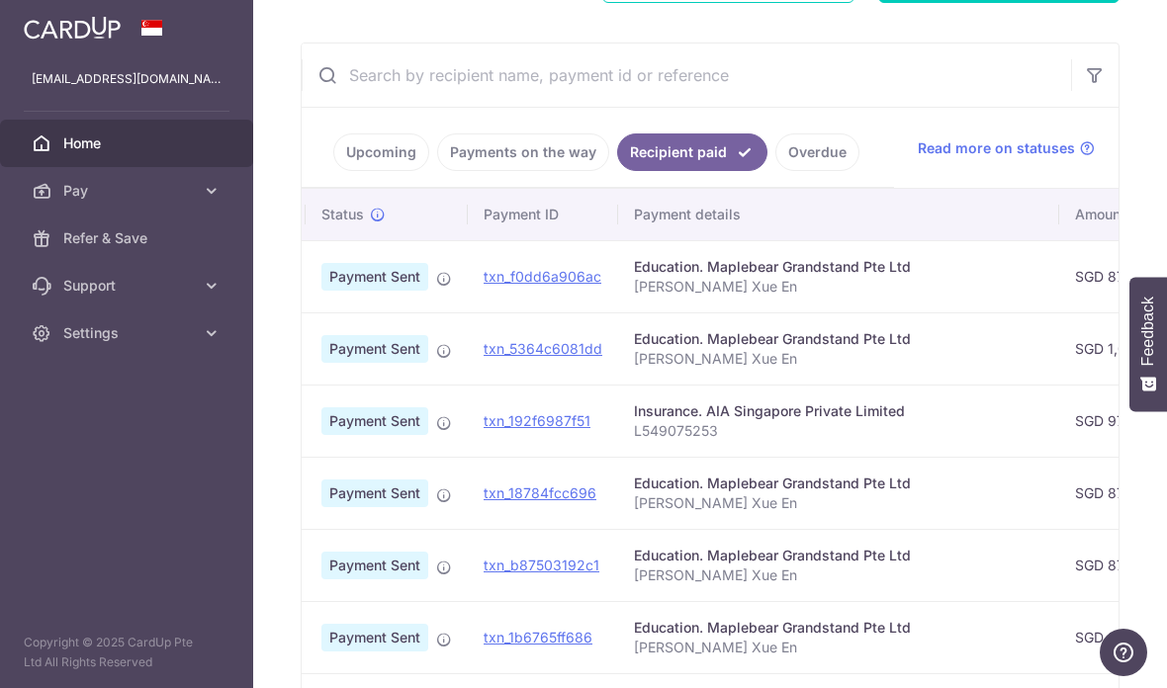
click at [634, 277] on div "Education. Maplebear Grandstand Pte Ltd" at bounding box center [839, 267] width 410 height 20
click at [634, 297] on p "[PERSON_NAME] Xue En" at bounding box center [839, 287] width 410 height 20
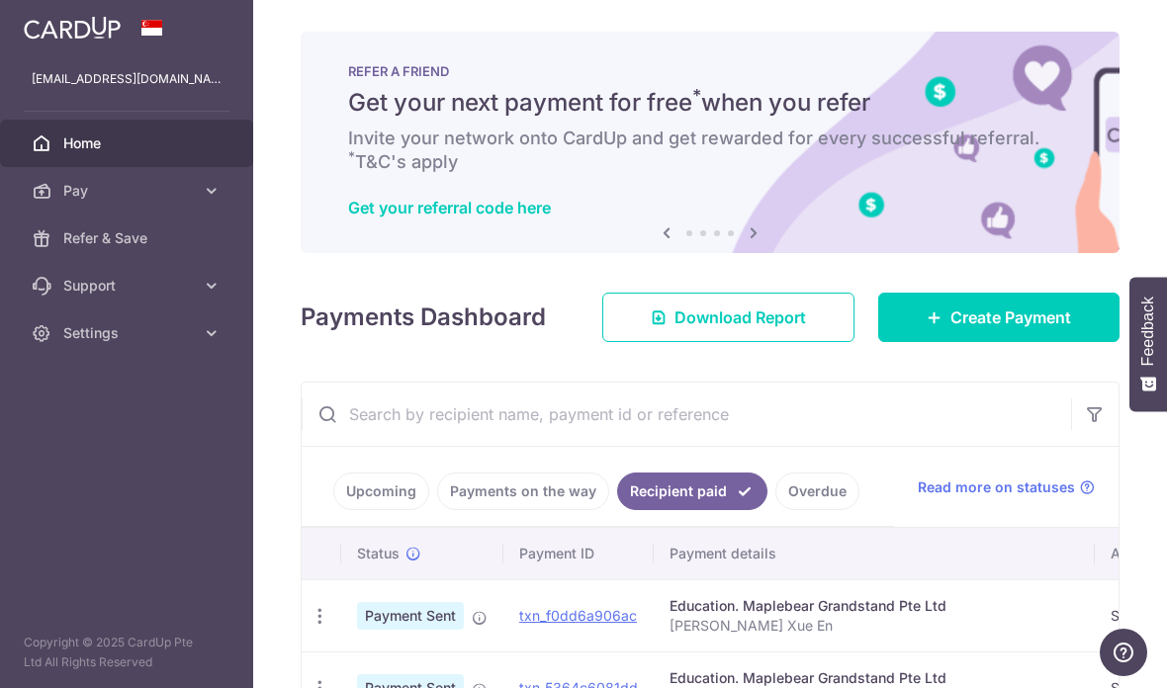
scroll to position [0, 0]
click at [939, 342] on link "Create Payment" at bounding box center [998, 317] width 241 height 49
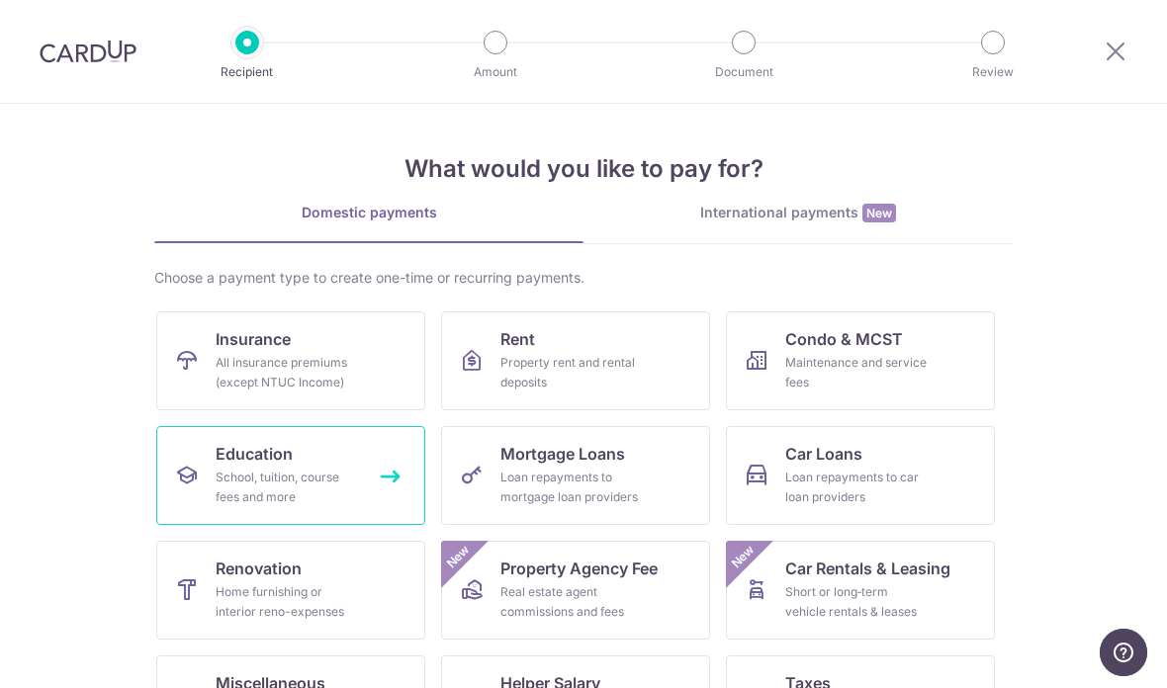
click at [224, 493] on div "School, tuition, course fees and more" at bounding box center [287, 488] width 142 height 40
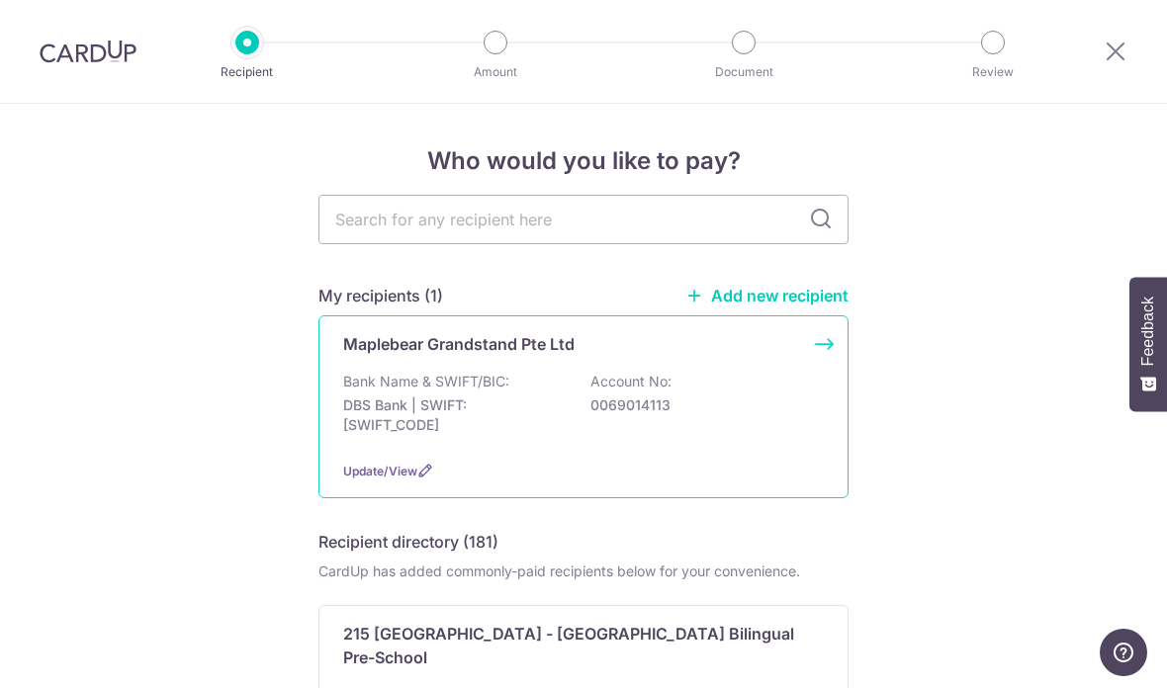
click at [407, 392] on p "Bank Name & SWIFT/BIC:" at bounding box center [426, 382] width 166 height 20
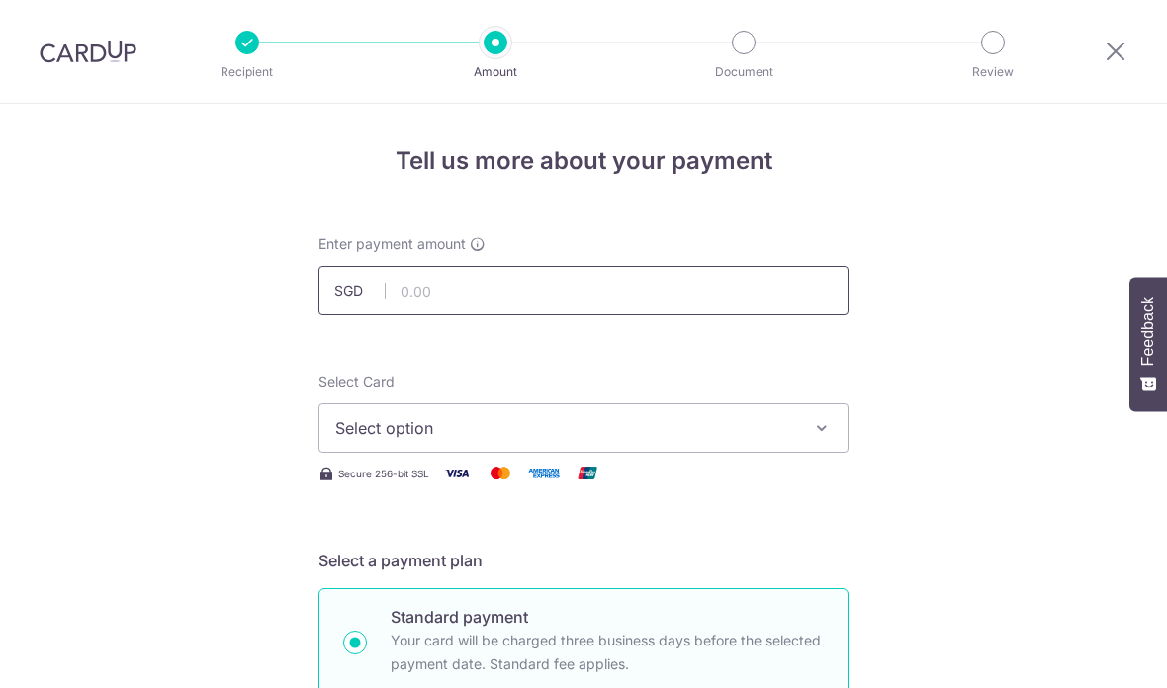
click at [430, 290] on input "text" at bounding box center [584, 290] width 530 height 49
type input "874.59"
click at [445, 421] on button "Select option" at bounding box center [584, 428] width 530 height 49
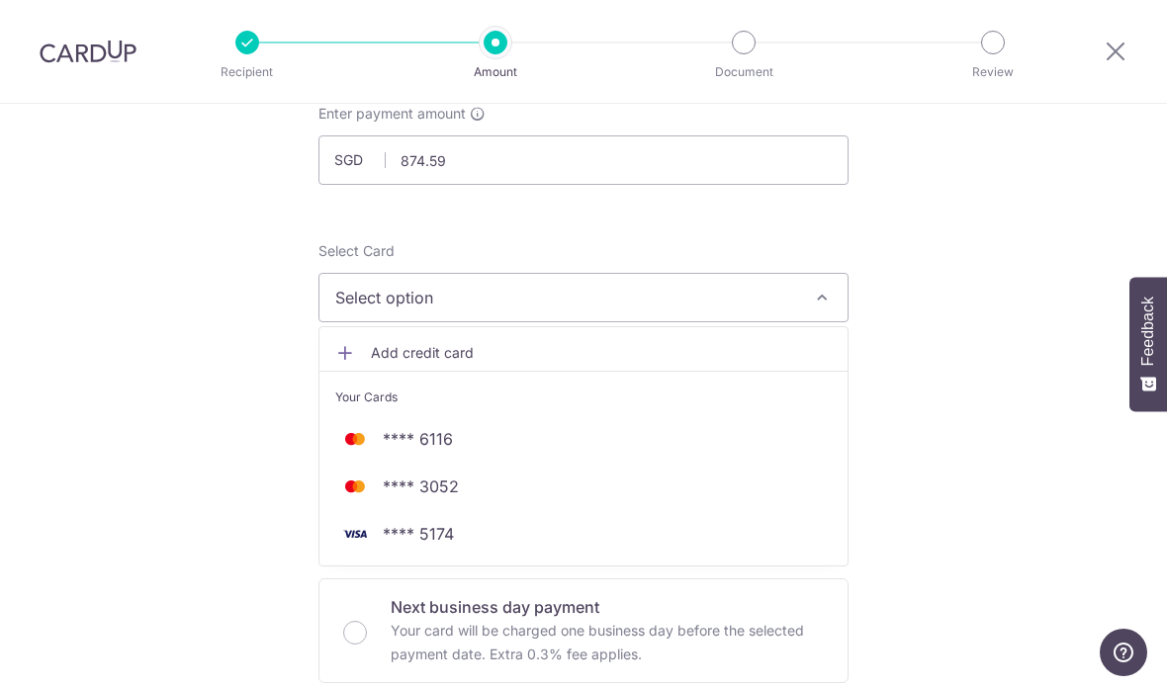
scroll to position [136, 0]
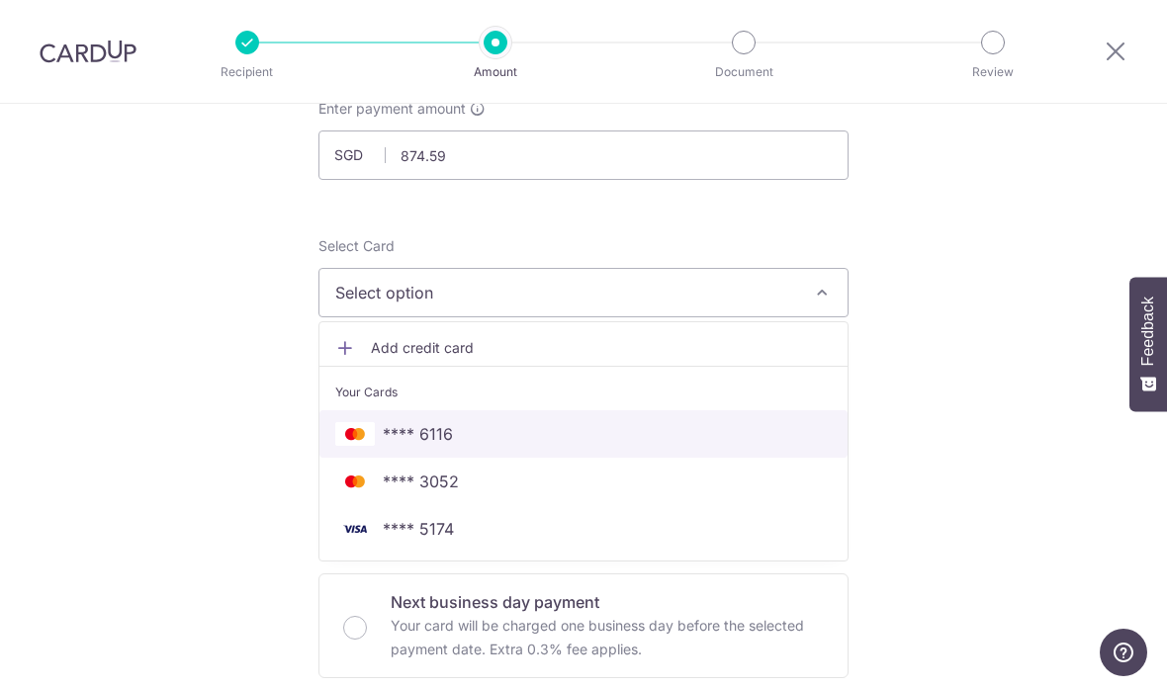
click at [391, 441] on span "**** 6116" at bounding box center [418, 434] width 70 height 24
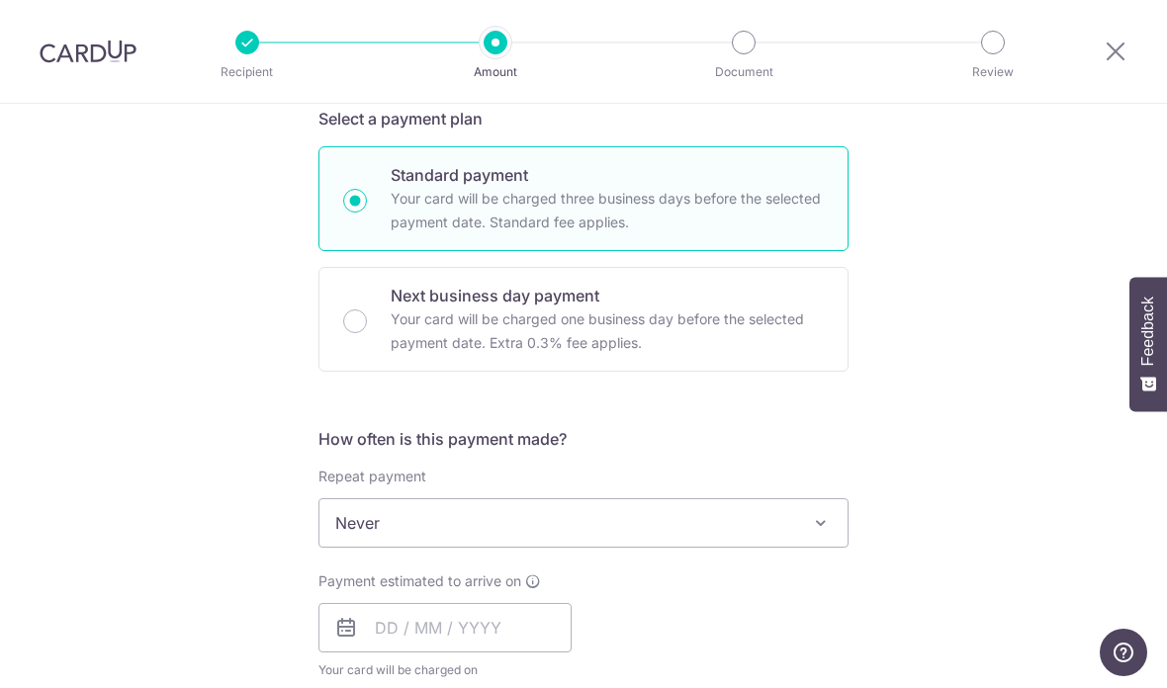
scroll to position [631, 0]
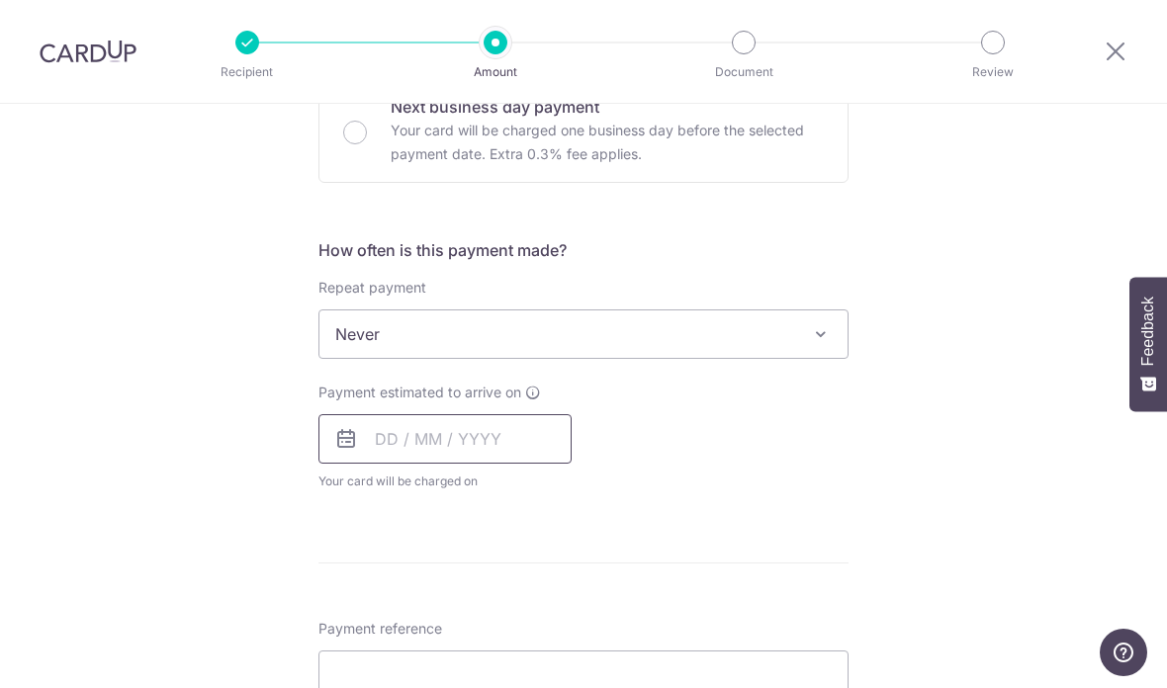
click at [405, 444] on input "text" at bounding box center [445, 438] width 253 height 49
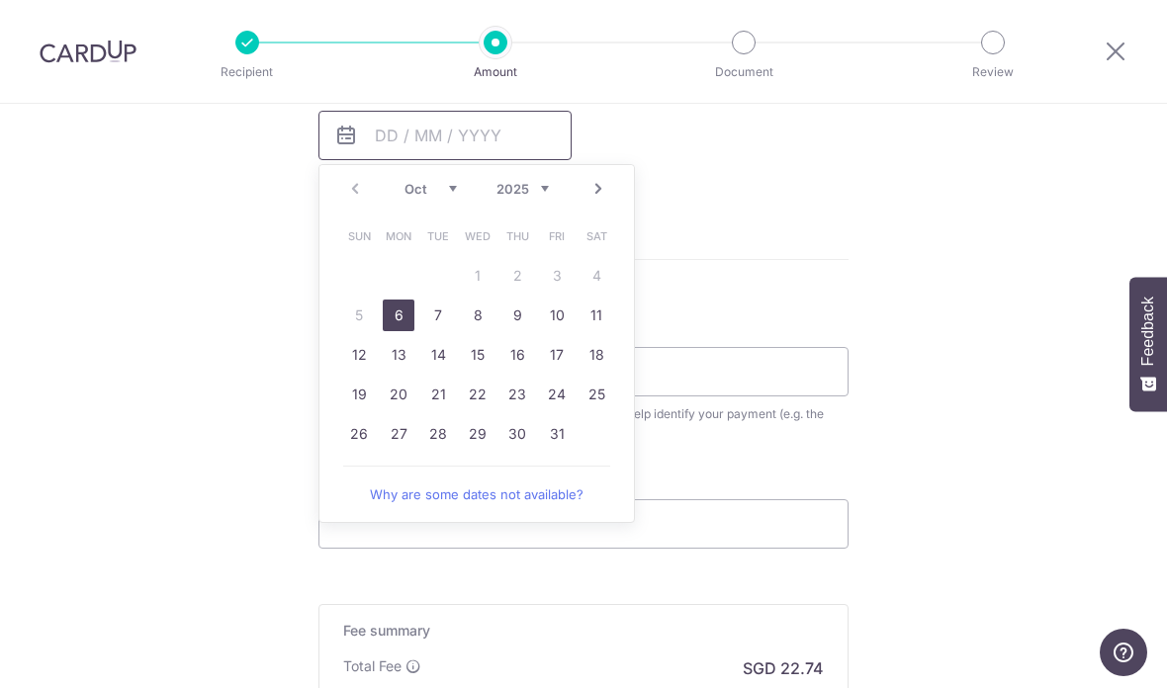
scroll to position [1007, 0]
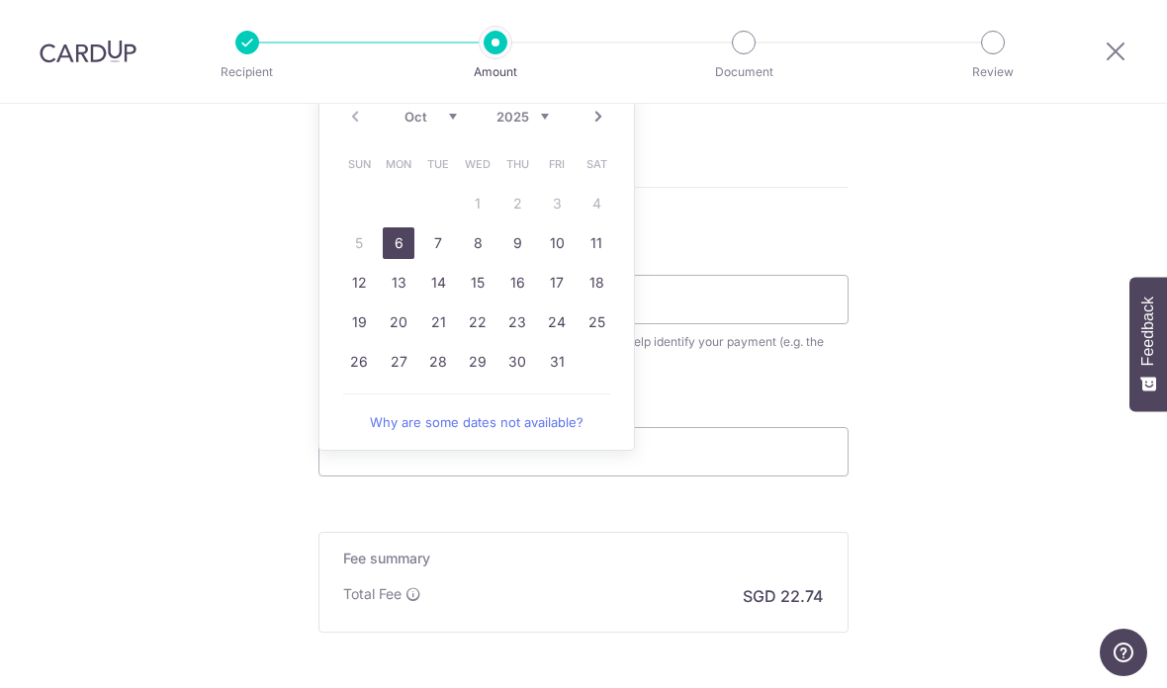
click at [553, 366] on link "31" at bounding box center [557, 362] width 32 height 32
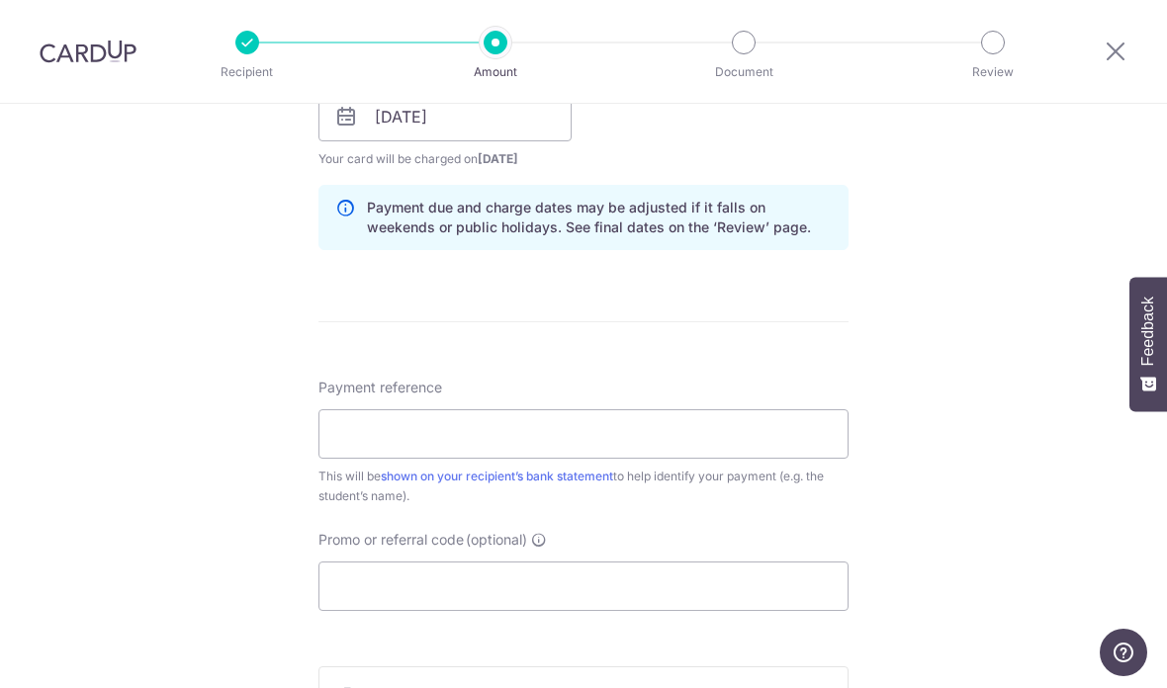
scroll to position [954, 0]
click at [426, 125] on input "[DATE]" at bounding box center [445, 116] width 253 height 49
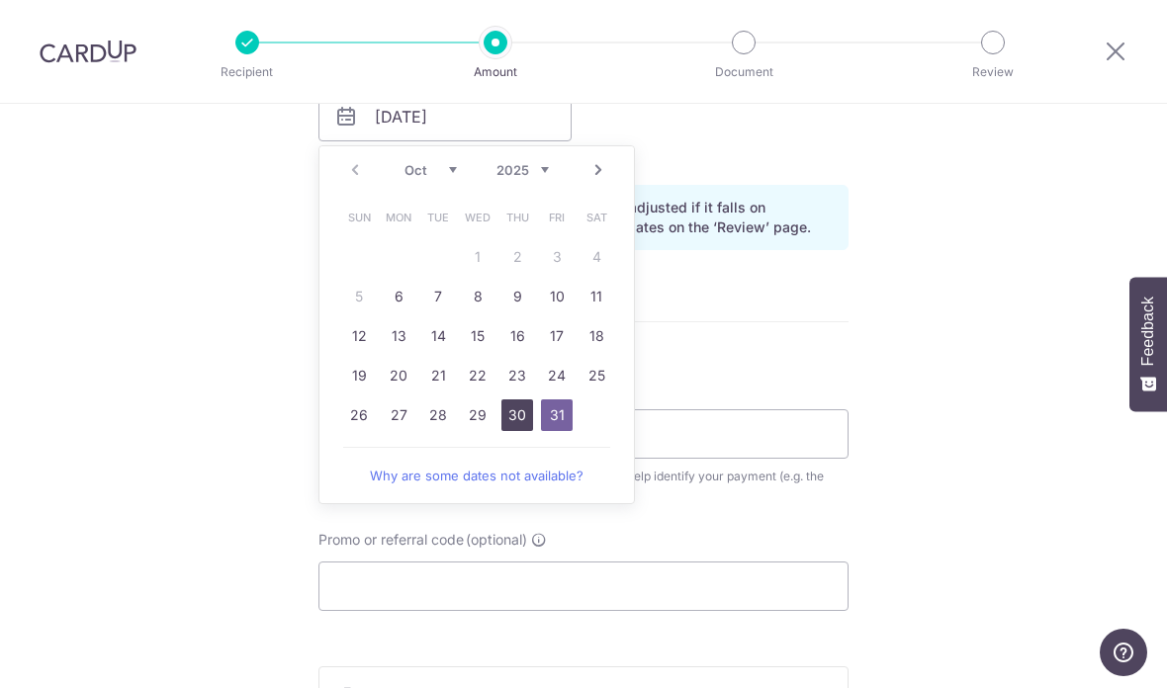
click at [512, 419] on link "30" at bounding box center [518, 416] width 32 height 32
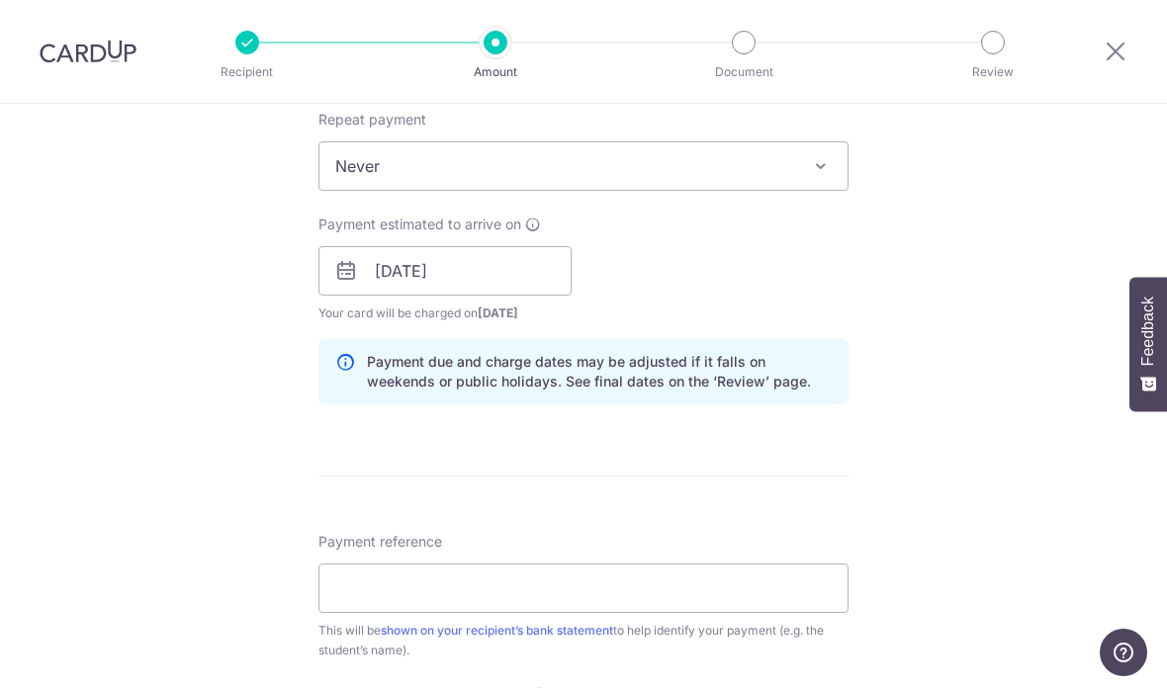
scroll to position [779, 0]
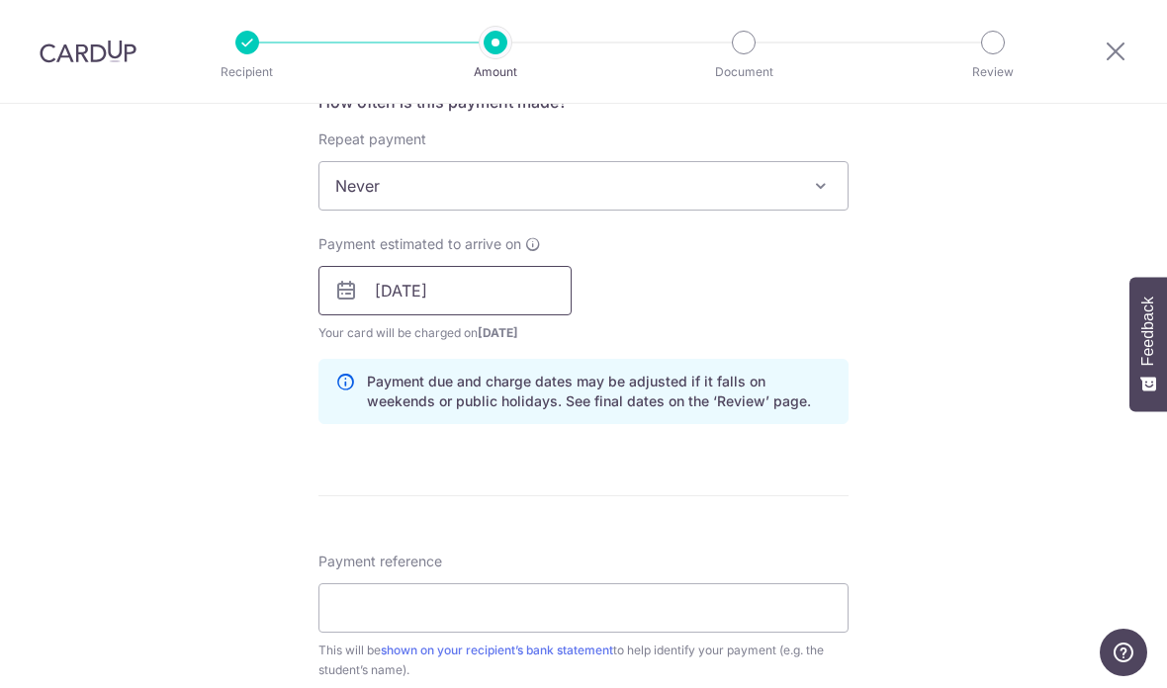
click at [419, 298] on input "[DATE]" at bounding box center [445, 290] width 253 height 49
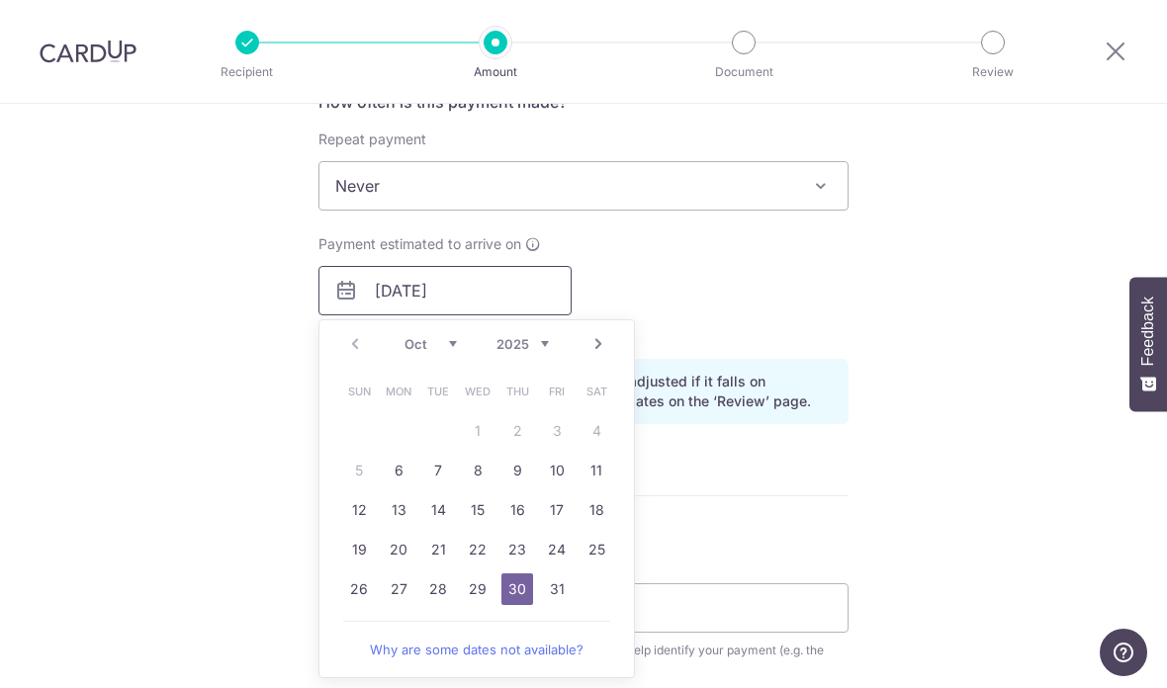
scroll to position [1027, 0]
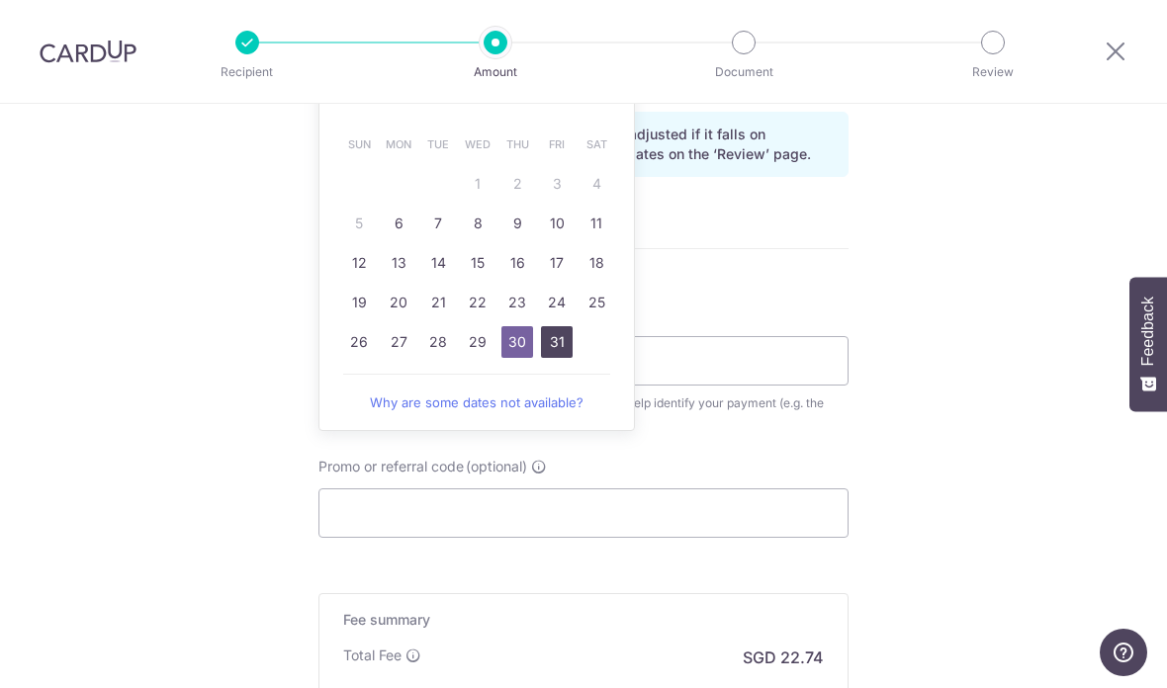
click at [558, 342] on link "31" at bounding box center [557, 342] width 32 height 32
type input "[DATE]"
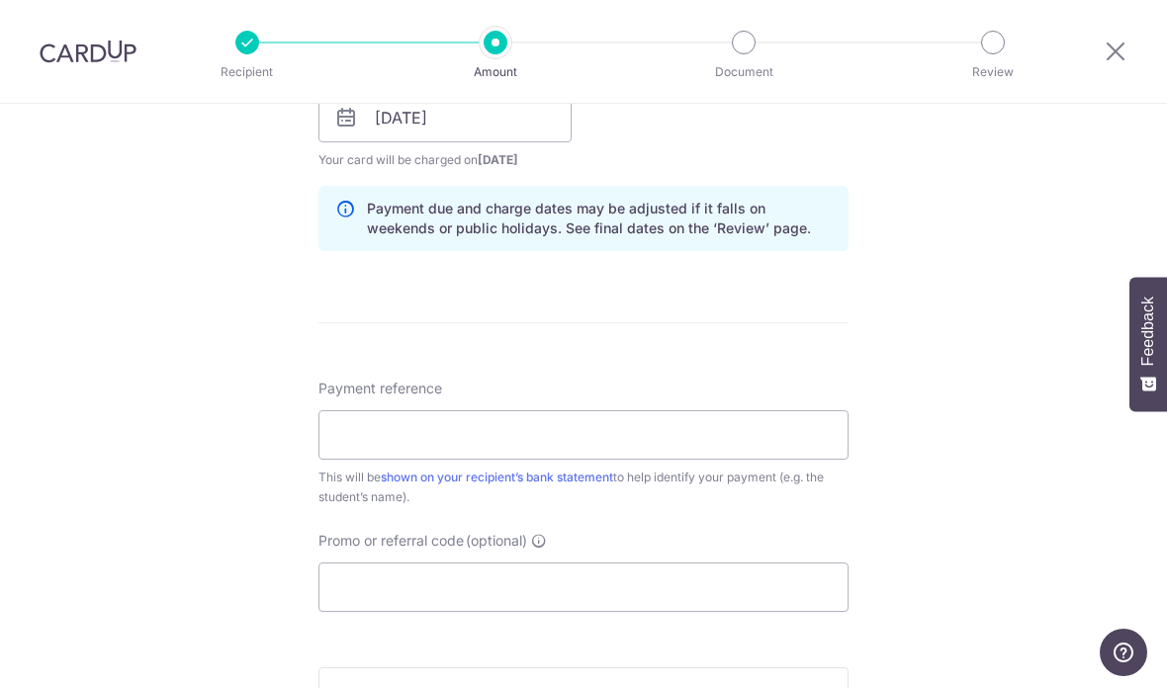
scroll to position [935, 0]
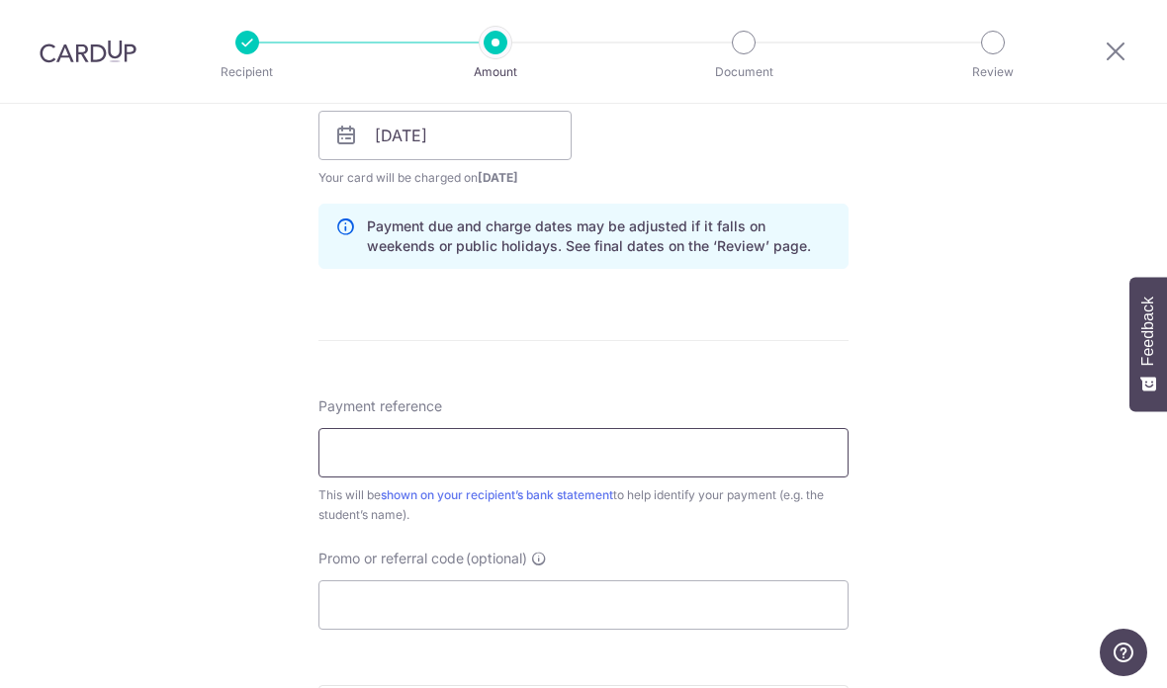
click at [442, 455] on input "Payment reference" at bounding box center [584, 452] width 530 height 49
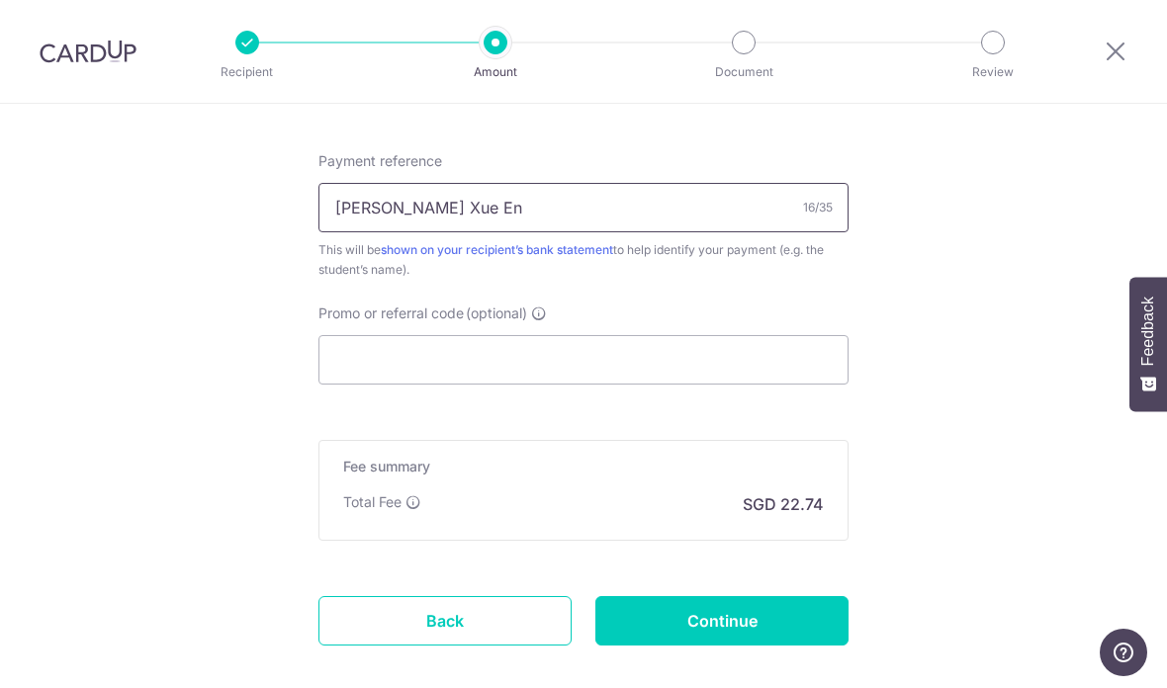
scroll to position [1180, 0]
type input "Hailey Ng Xue En"
click at [399, 363] on input "Promo or referral code (optional)" at bounding box center [584, 359] width 530 height 49
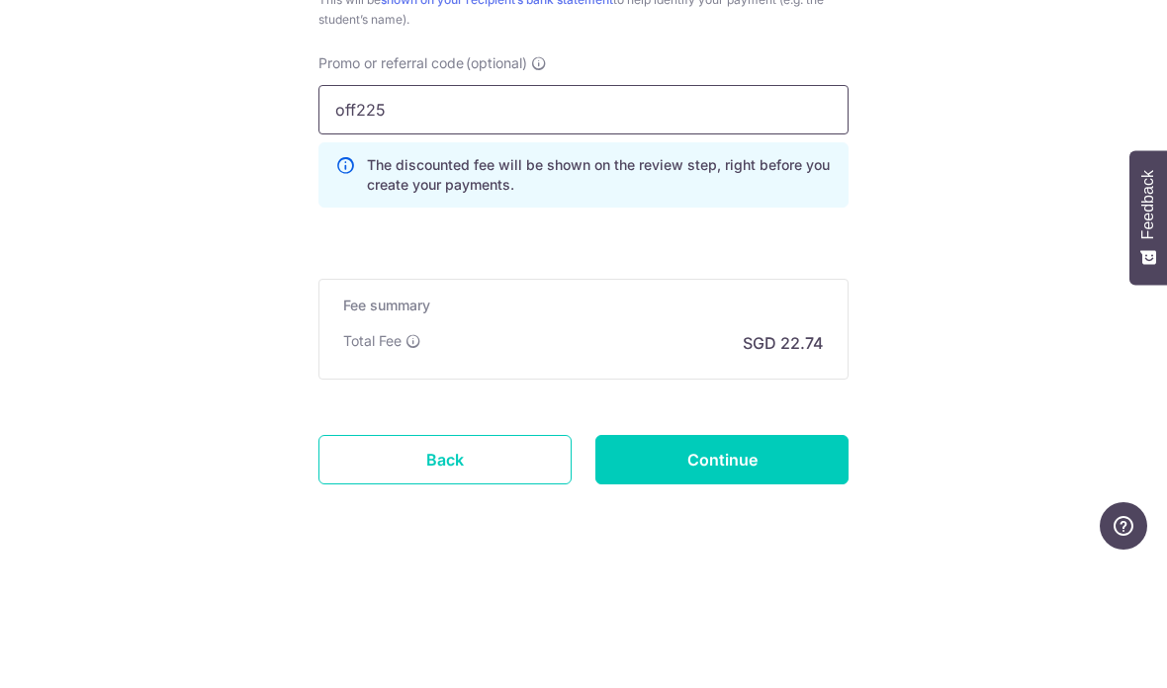
scroll to position [79, 0]
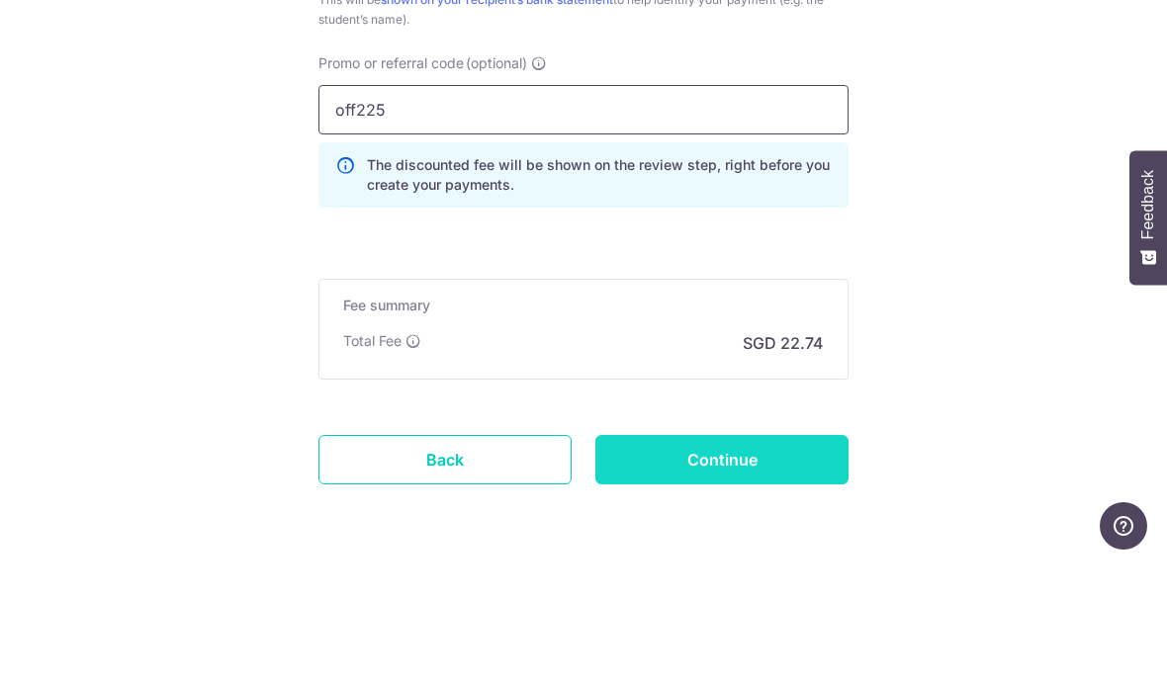
type input "off225"
click at [663, 562] on input "Continue" at bounding box center [721, 586] width 253 height 49
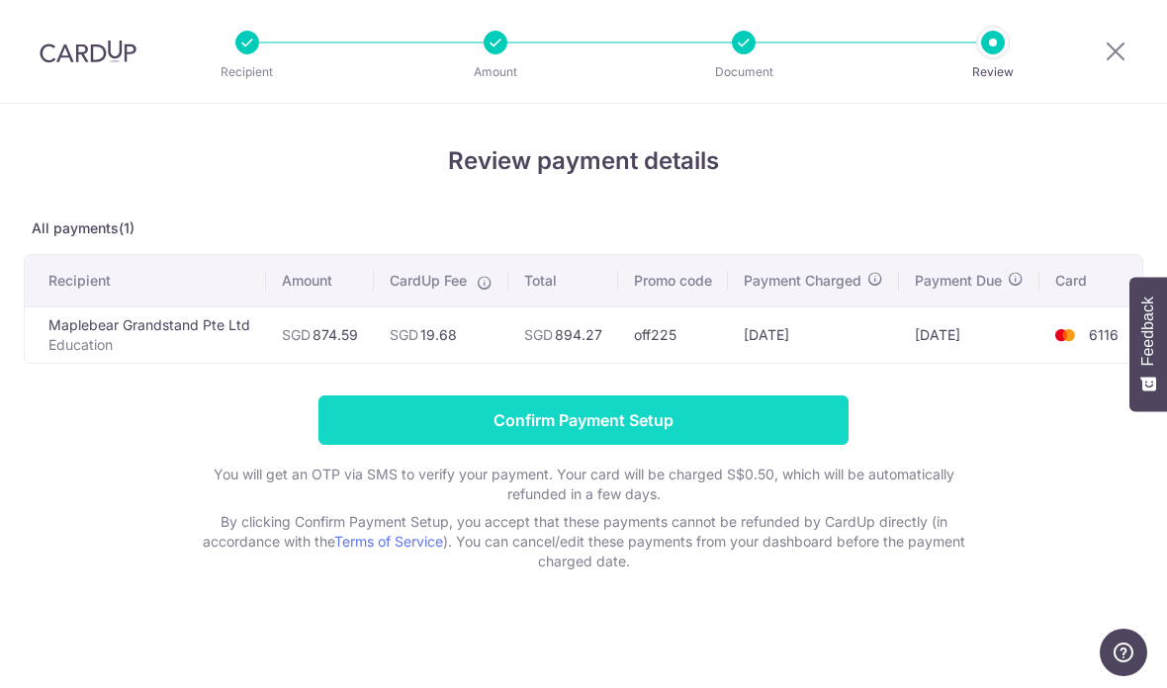
click at [382, 424] on input "Confirm Payment Setup" at bounding box center [584, 420] width 530 height 49
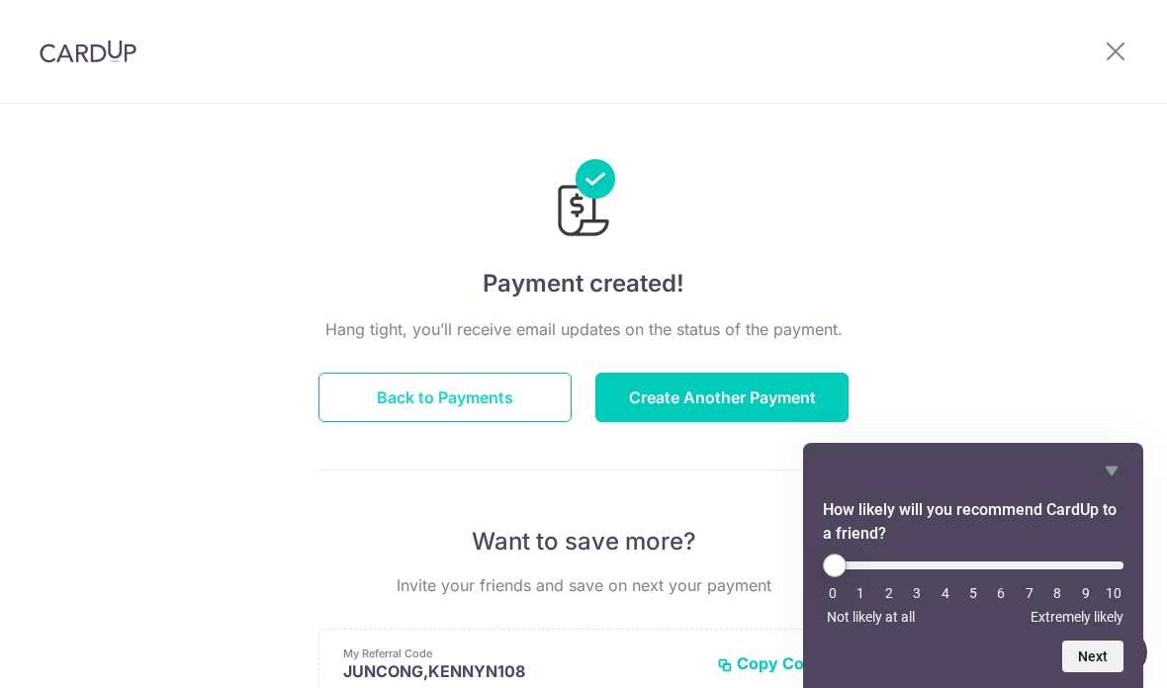
click at [420, 403] on button "Back to Payments" at bounding box center [445, 397] width 253 height 49
